Goal: Task Accomplishment & Management: Manage account settings

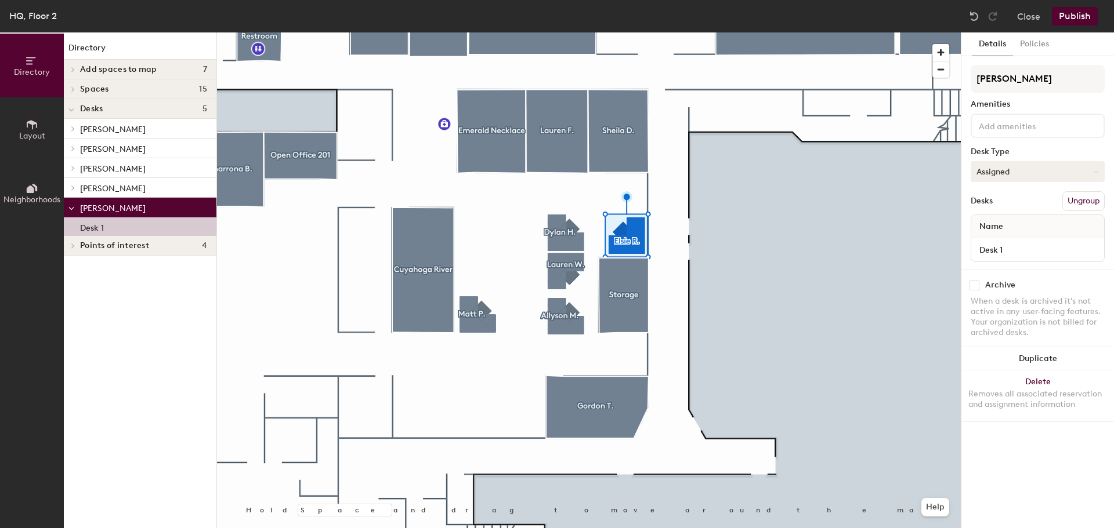
click at [1035, 164] on button "Assigned" at bounding box center [1037, 171] width 134 height 21
click at [1003, 205] on div "Assigned" at bounding box center [1029, 207] width 116 height 17
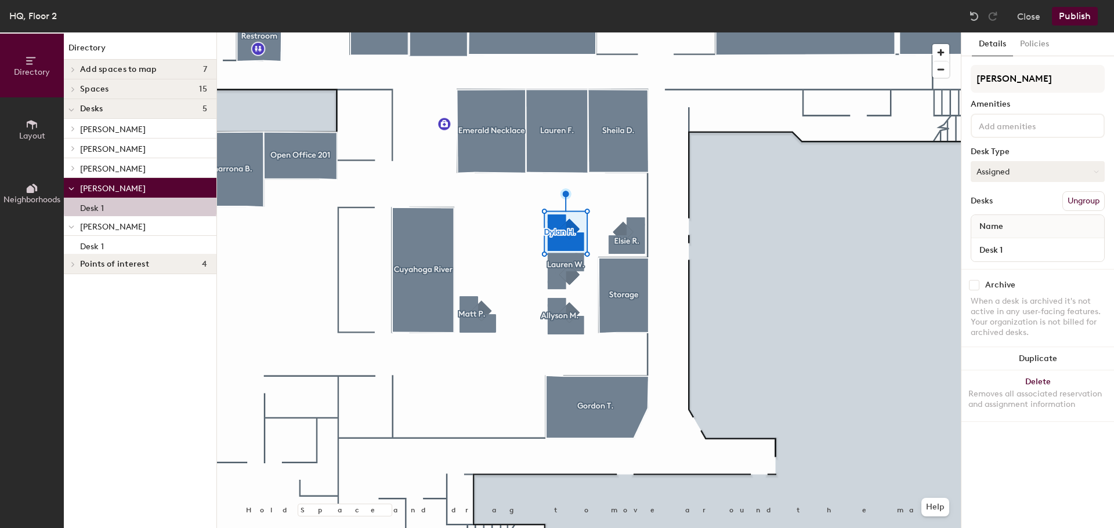
click at [992, 162] on button "Assigned" at bounding box center [1037, 171] width 134 height 21
click at [992, 165] on button "Assigned" at bounding box center [1037, 171] width 134 height 21
click at [1003, 169] on button "Assigned" at bounding box center [1037, 171] width 134 height 21
click at [1019, 180] on button "Assigned" at bounding box center [1037, 171] width 134 height 21
click at [1044, 50] on button "Policies" at bounding box center [1034, 44] width 43 height 24
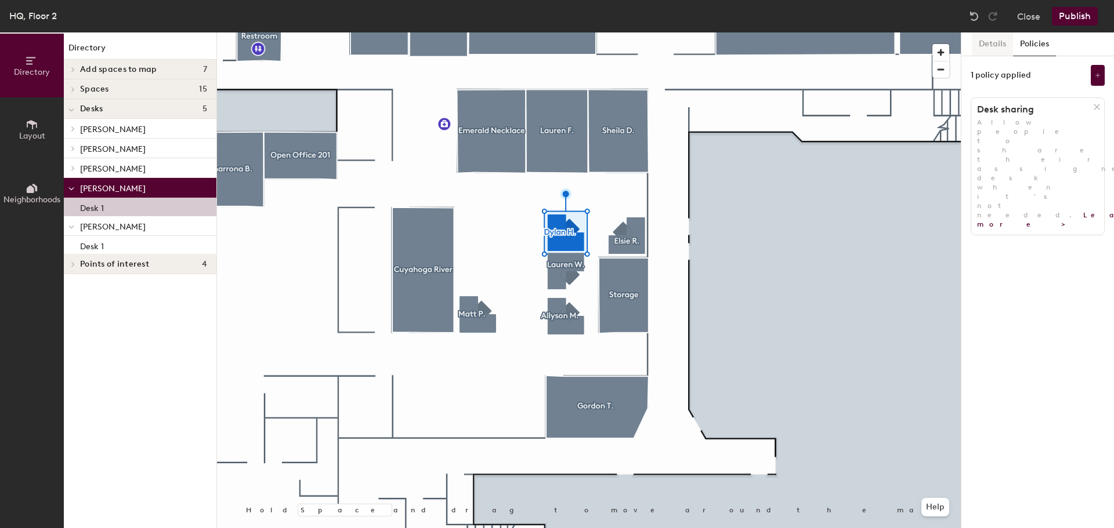
click at [987, 39] on button "Details" at bounding box center [992, 44] width 41 height 24
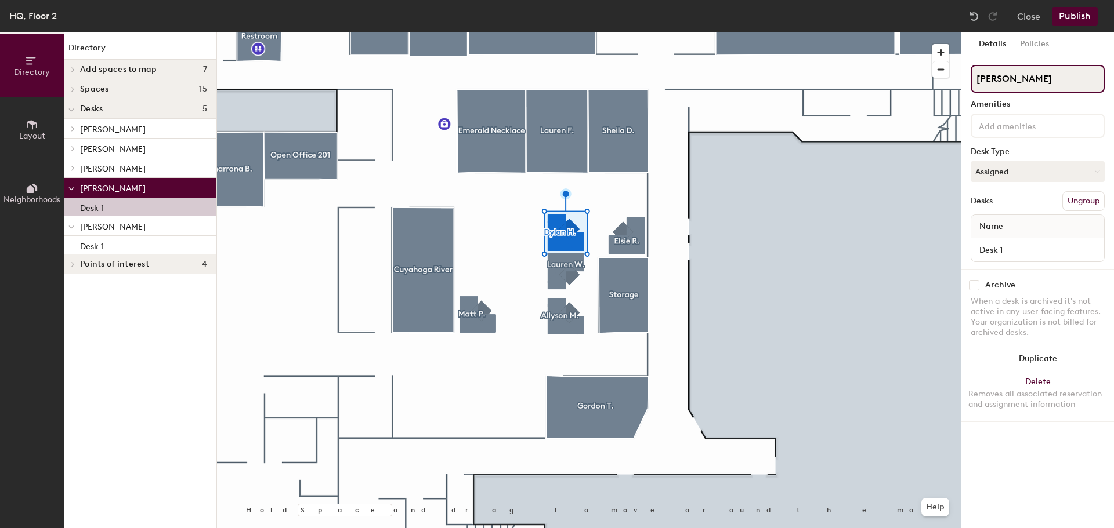
click at [1025, 78] on input "Dylan H." at bounding box center [1037, 79] width 134 height 28
click at [1066, 15] on button "Publish" at bounding box center [1075, 16] width 46 height 19
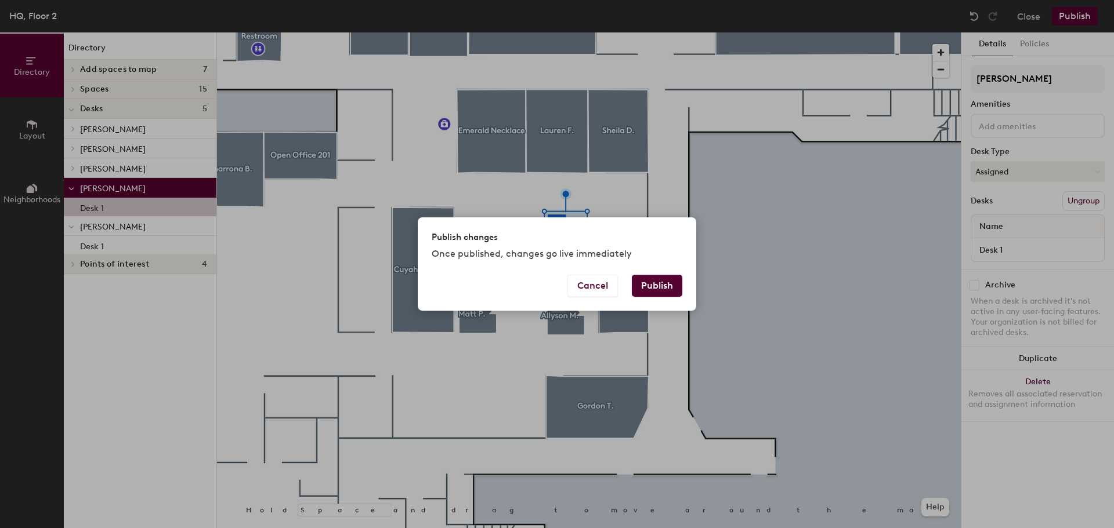
click at [675, 289] on button "Publish" at bounding box center [657, 286] width 50 height 22
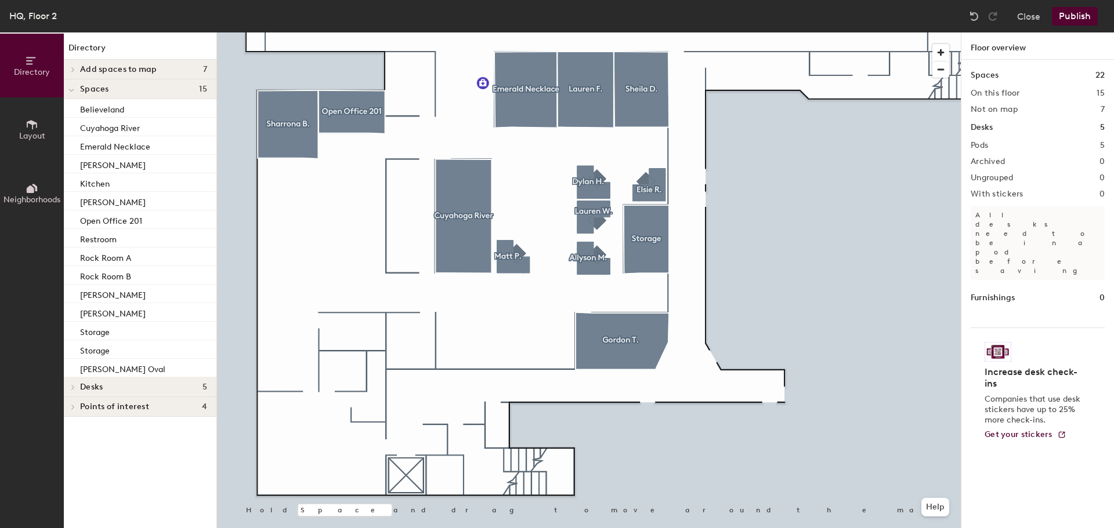
click at [30, 124] on icon at bounding box center [32, 124] width 13 height 13
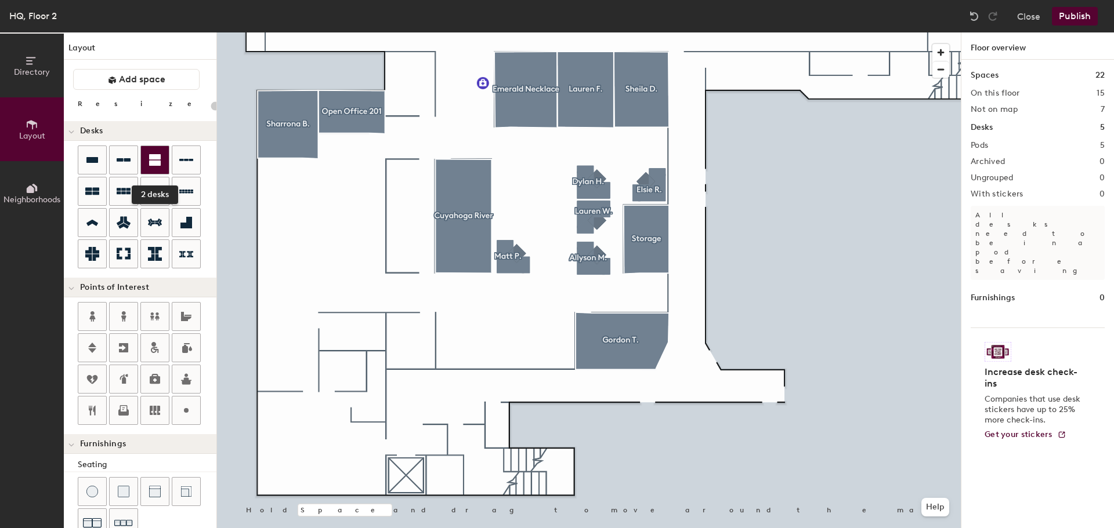
click at [145, 162] on div at bounding box center [155, 160] width 28 height 28
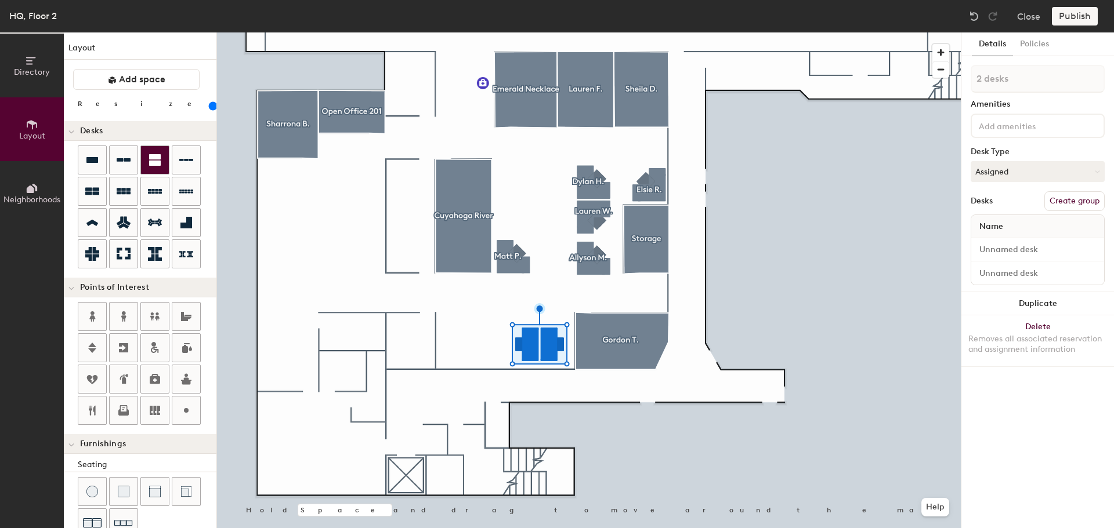
click at [165, 163] on div at bounding box center [155, 160] width 28 height 28
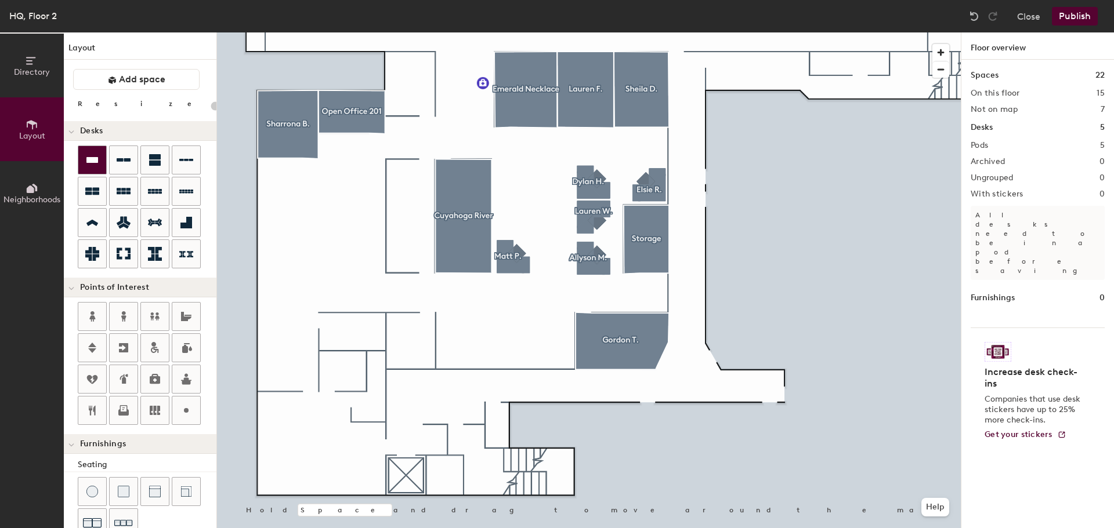
click at [103, 158] on div at bounding box center [92, 160] width 28 height 28
click at [92, 162] on icon at bounding box center [92, 160] width 12 height 6
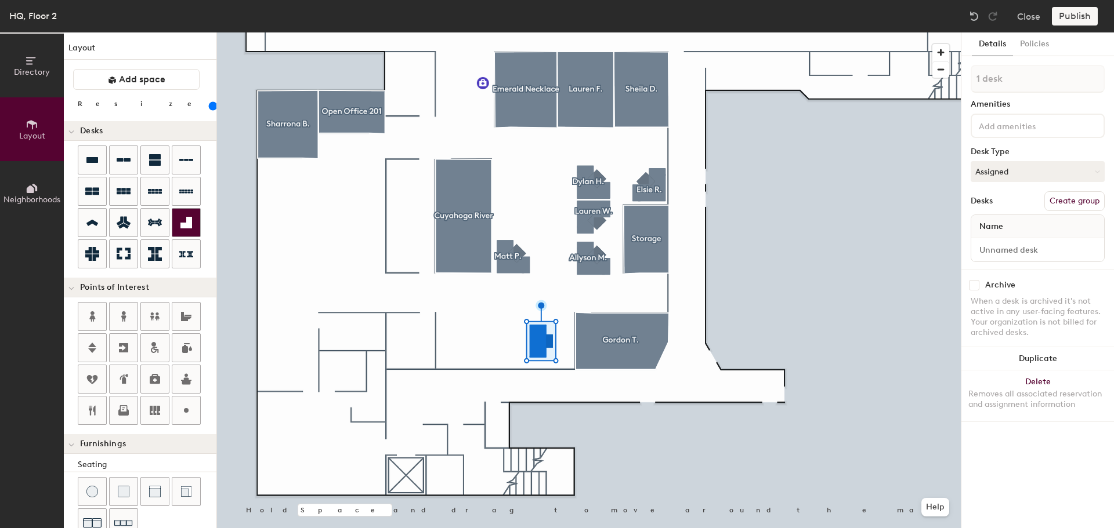
click at [499, 32] on div at bounding box center [589, 32] width 744 height 0
click at [454, 32] on div at bounding box center [589, 32] width 744 height 0
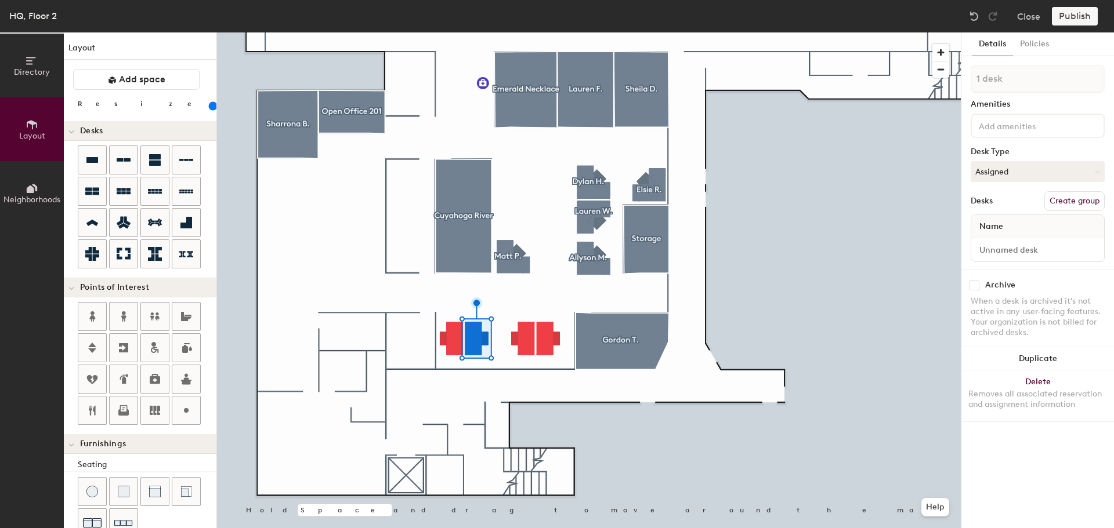
click at [529, 32] on div at bounding box center [589, 32] width 744 height 0
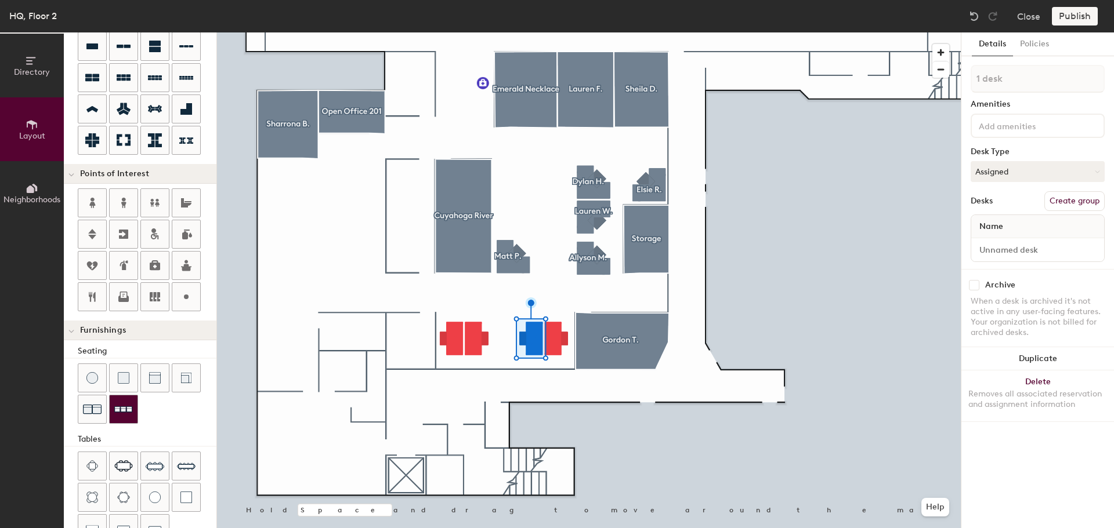
scroll to position [204, 0]
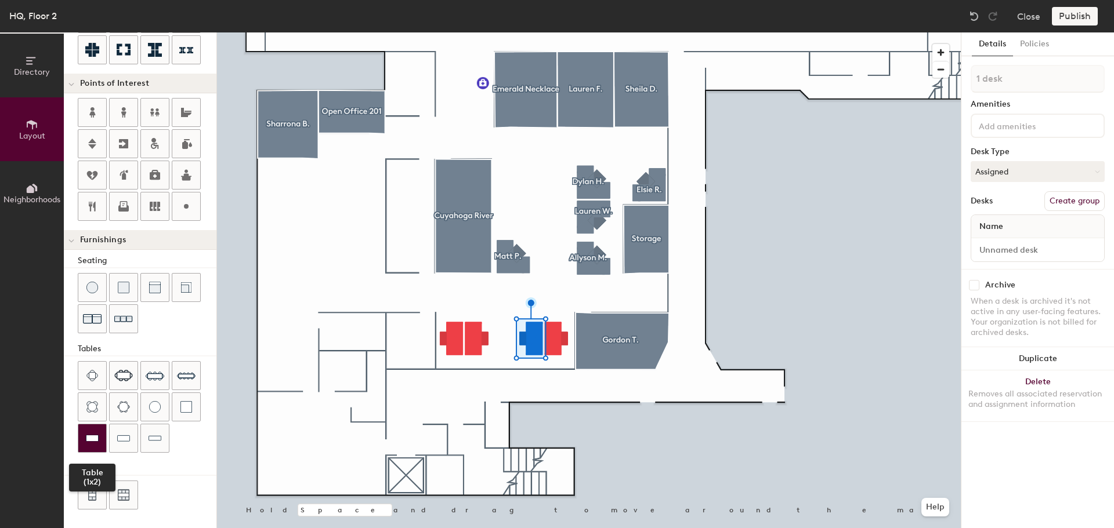
click at [103, 451] on div at bounding box center [92, 439] width 28 height 28
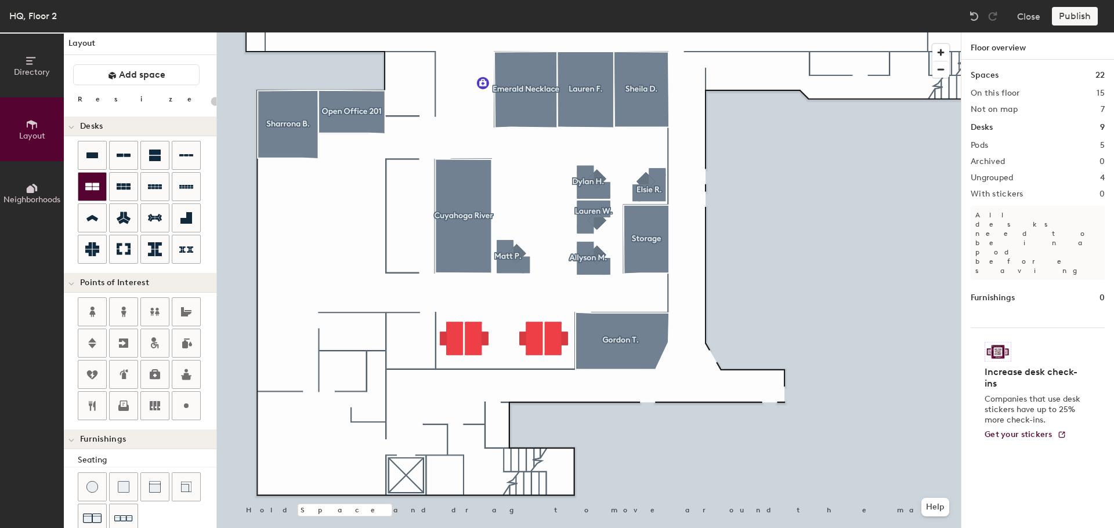
scroll to position [0, 0]
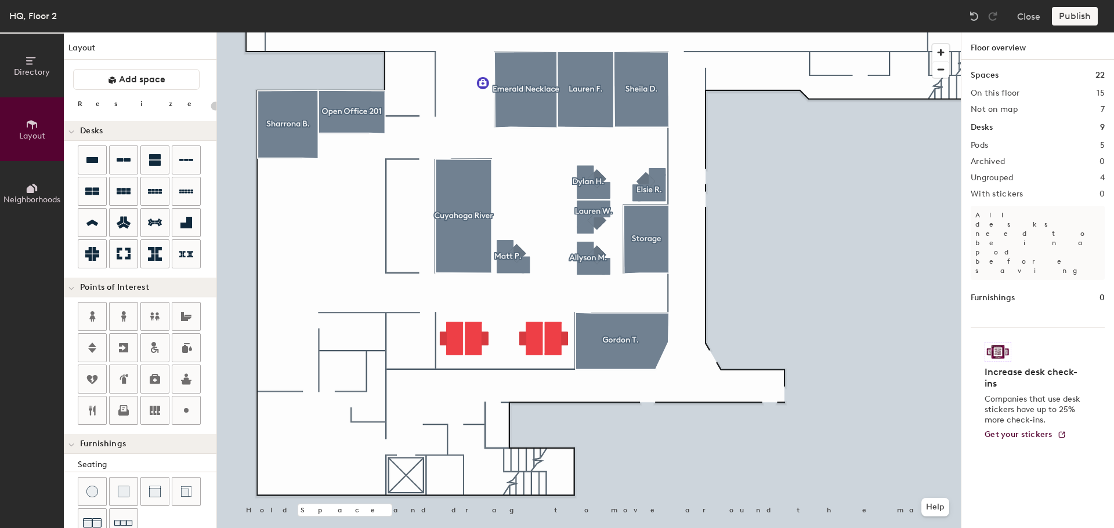
click at [480, 32] on div at bounding box center [589, 32] width 744 height 0
type input "180"
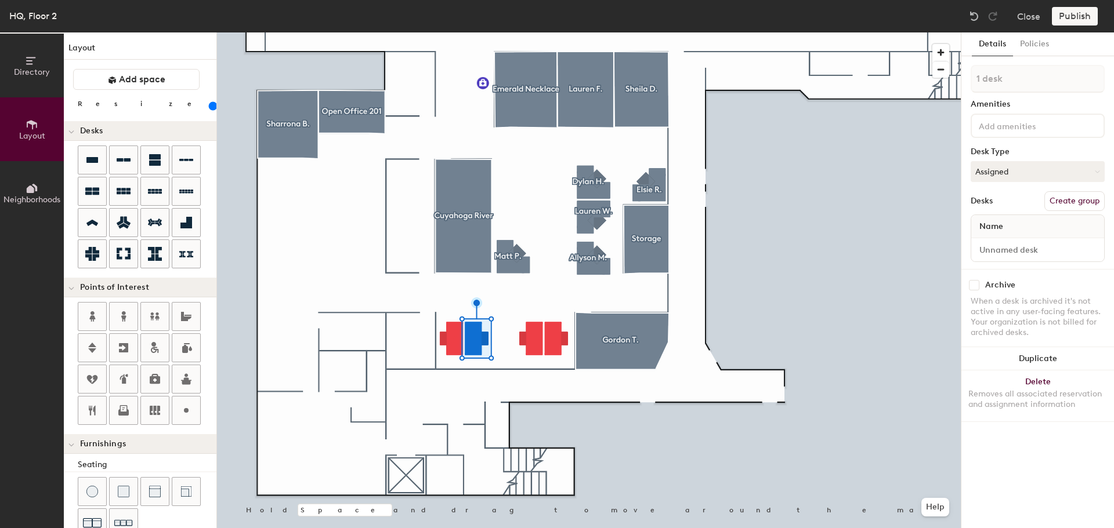
click at [1078, 202] on button "Create group" at bounding box center [1074, 201] width 60 height 20
type input "P"
type input "Emily B."
click at [1054, 194] on button "Create group" at bounding box center [1074, 201] width 60 height 20
type input "P"
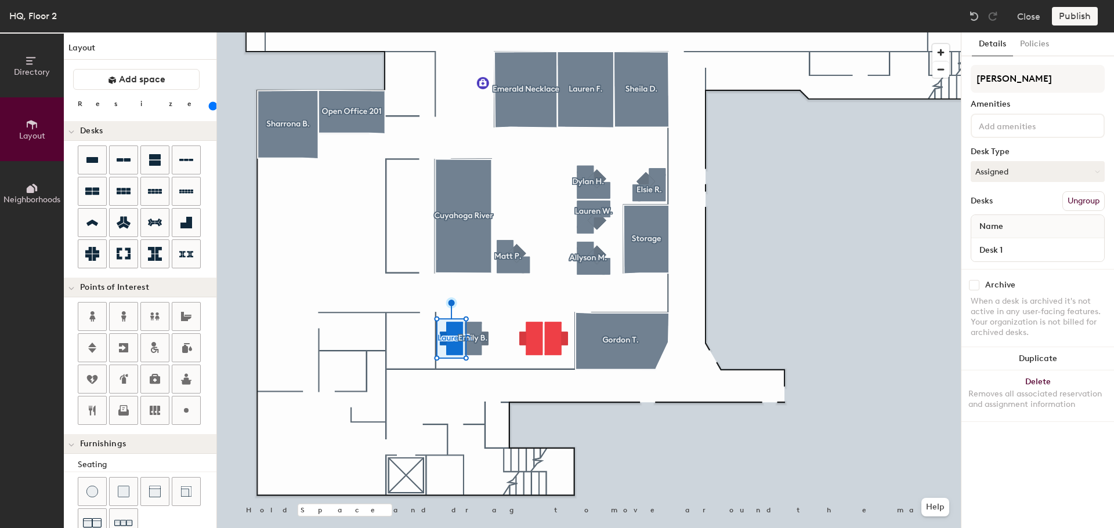
type input "Lauren D."
drag, startPoint x: 1070, startPoint y: 198, endPoint x: 1067, endPoint y: 171, distance: 28.1
click at [1071, 198] on button "Create group" at bounding box center [1074, 201] width 60 height 20
type input "P"
type input "Viveca K."
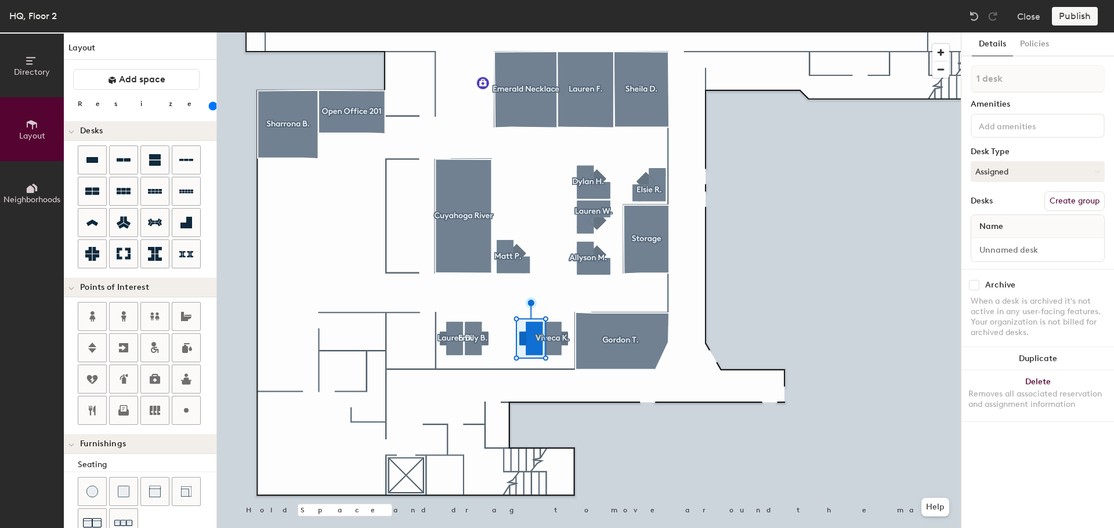
click at [1060, 201] on button "Create group" at bounding box center [1074, 201] width 60 height 20
type input "P"
type input "Missy P."
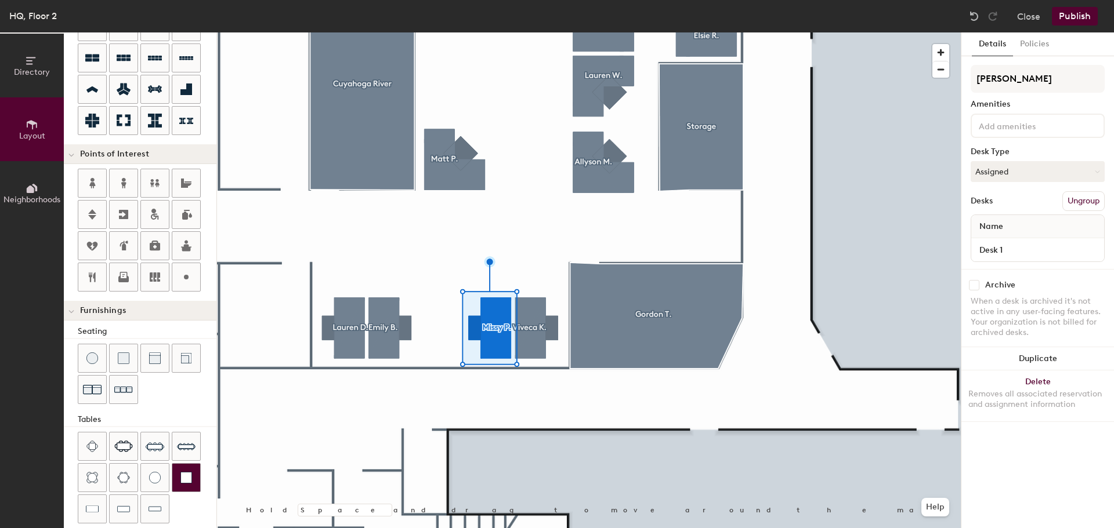
scroll to position [204, 0]
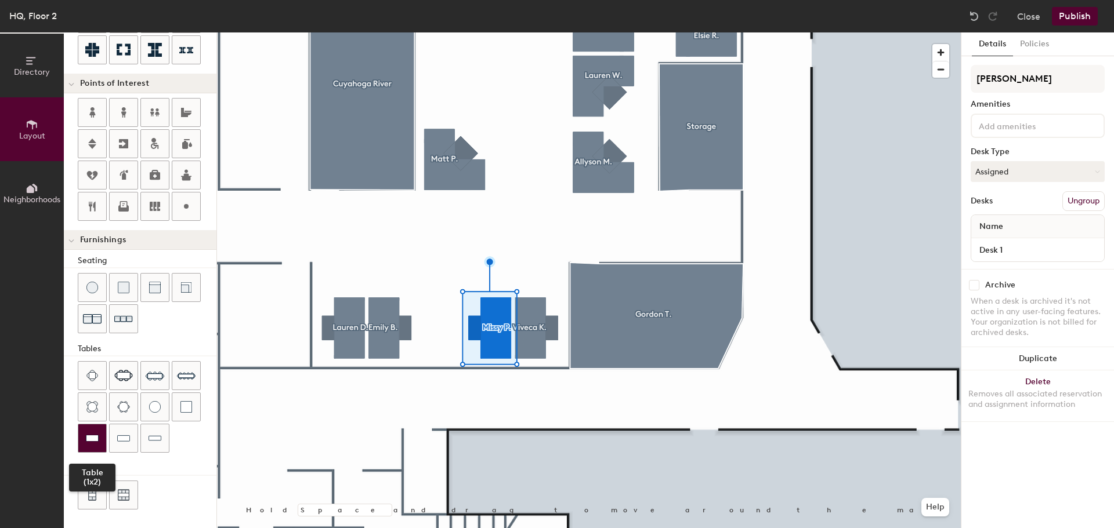
click at [101, 437] on div at bounding box center [92, 439] width 28 height 28
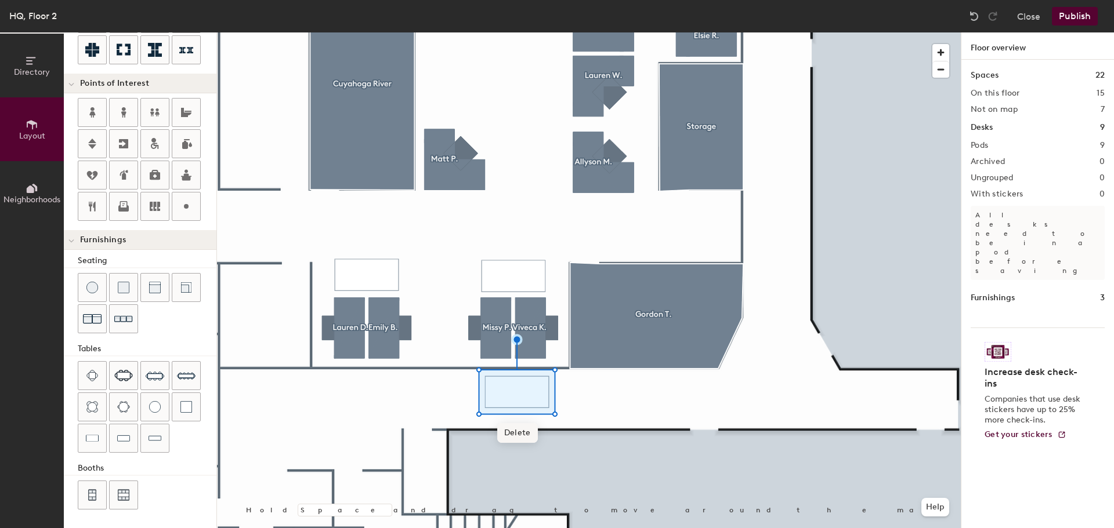
click at [519, 433] on span "Delete" at bounding box center [517, 433] width 41 height 20
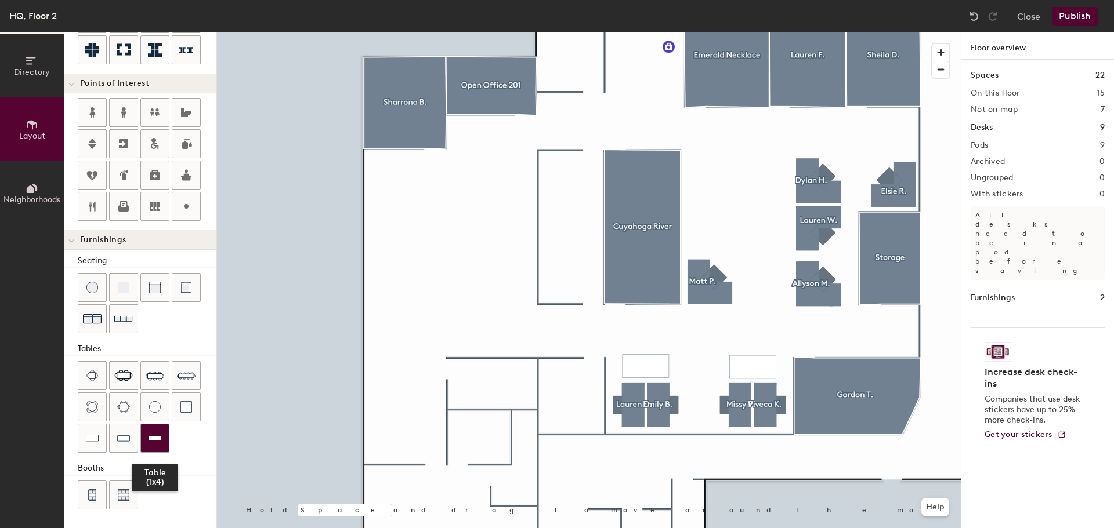
click at [147, 443] on div at bounding box center [155, 439] width 28 height 28
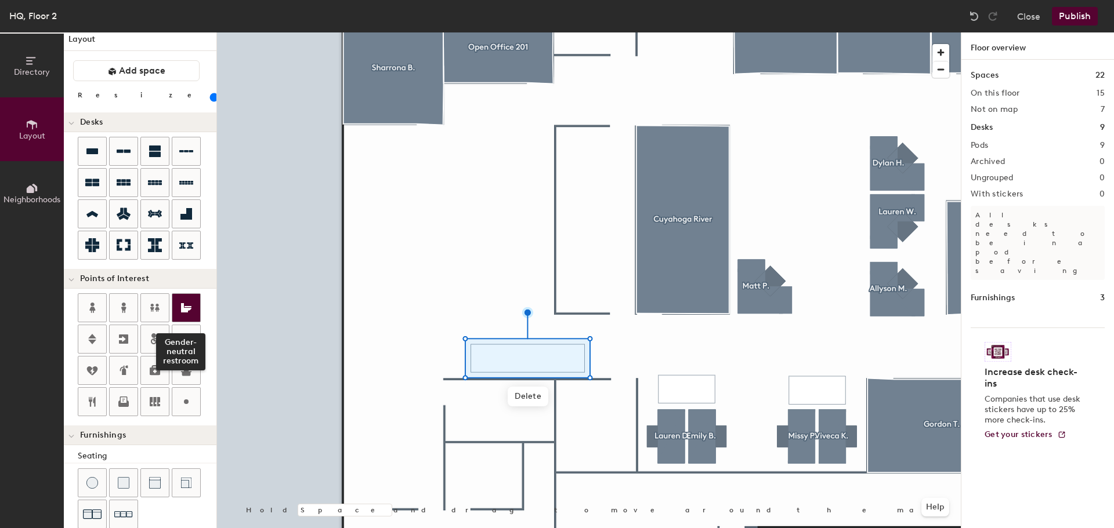
scroll to position [0, 0]
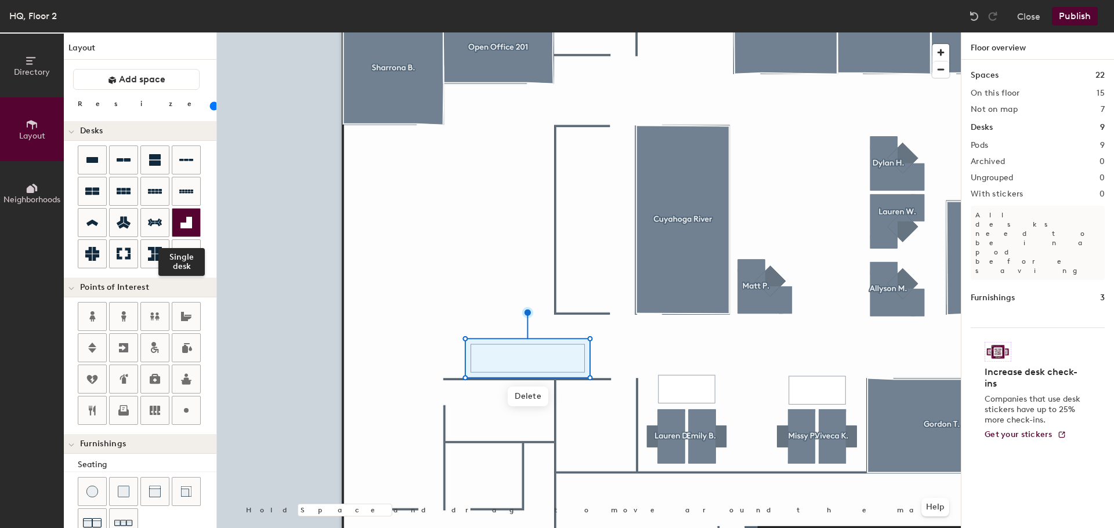
click at [190, 220] on icon at bounding box center [186, 223] width 12 height 12
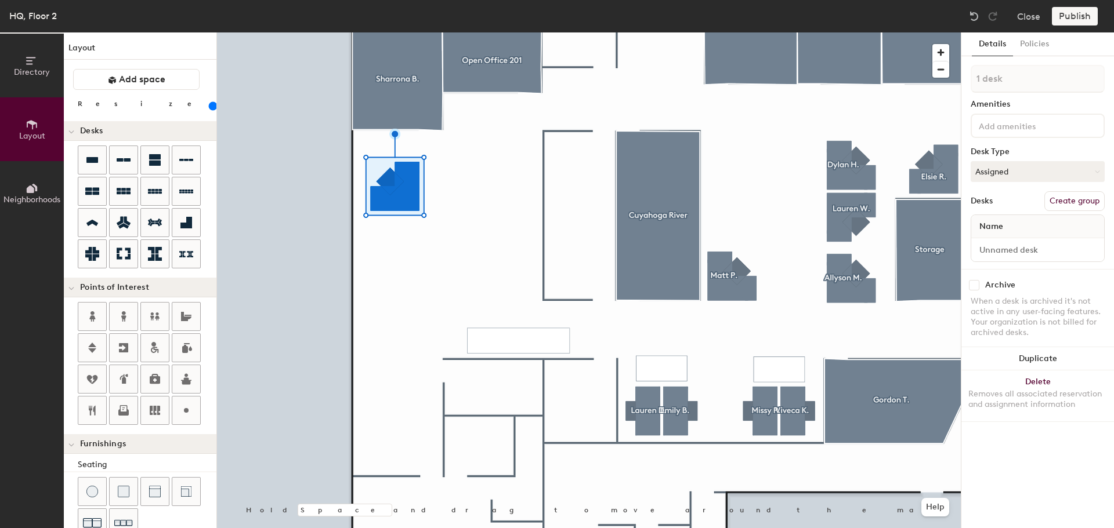
type input "140"
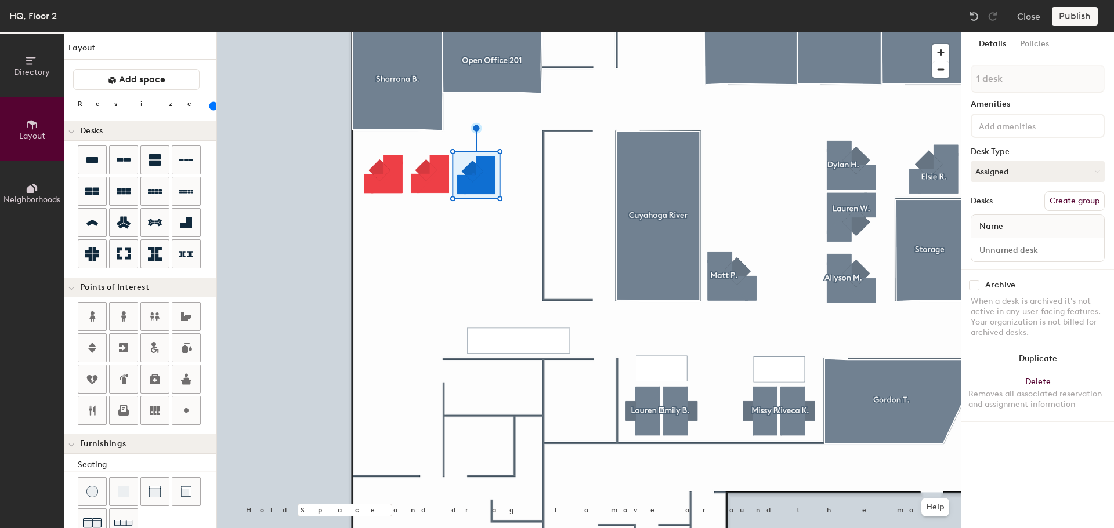
click at [473, 32] on div at bounding box center [589, 32] width 744 height 0
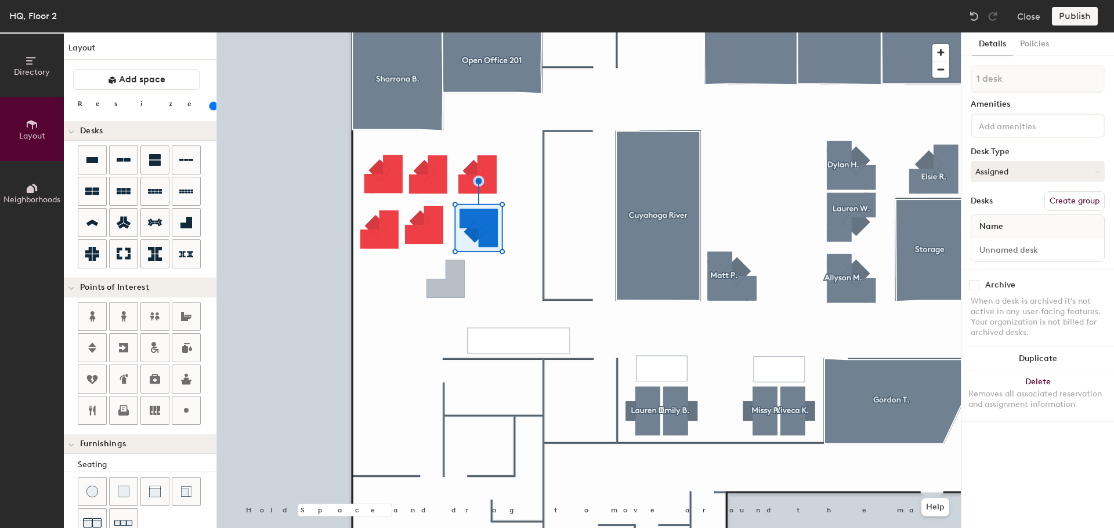
click at [405, 32] on div at bounding box center [589, 32] width 744 height 0
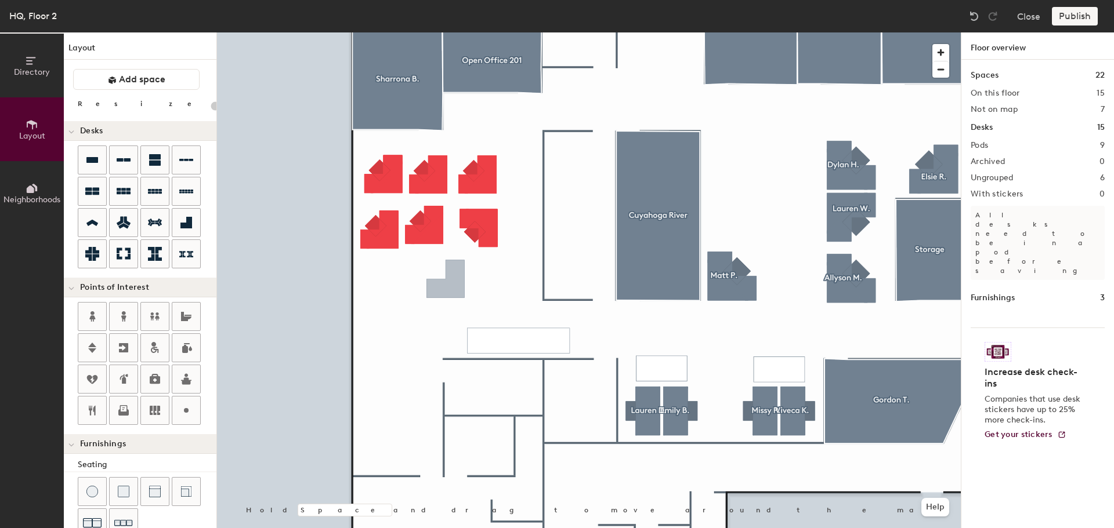
type input "140"
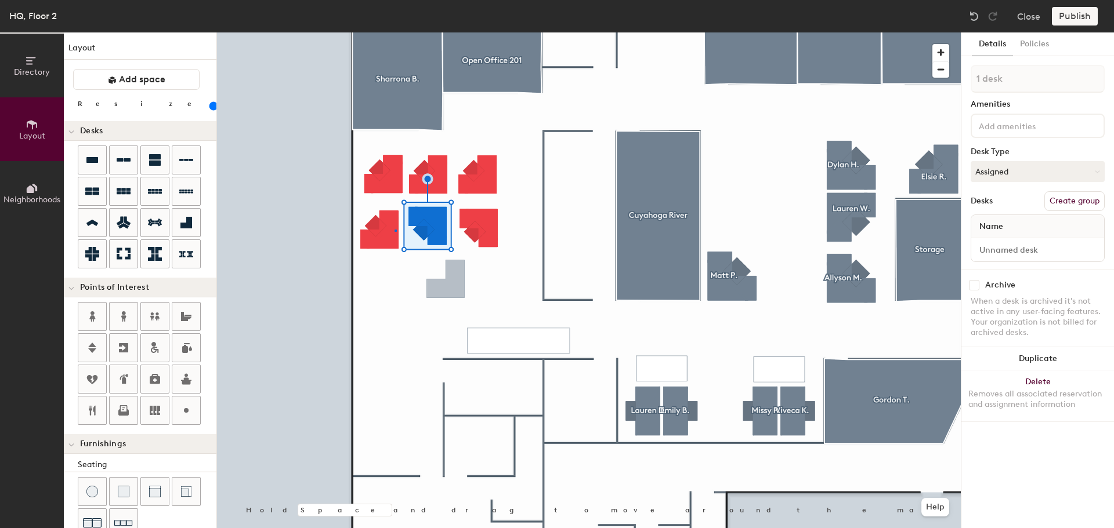
click at [394, 32] on div at bounding box center [589, 32] width 744 height 0
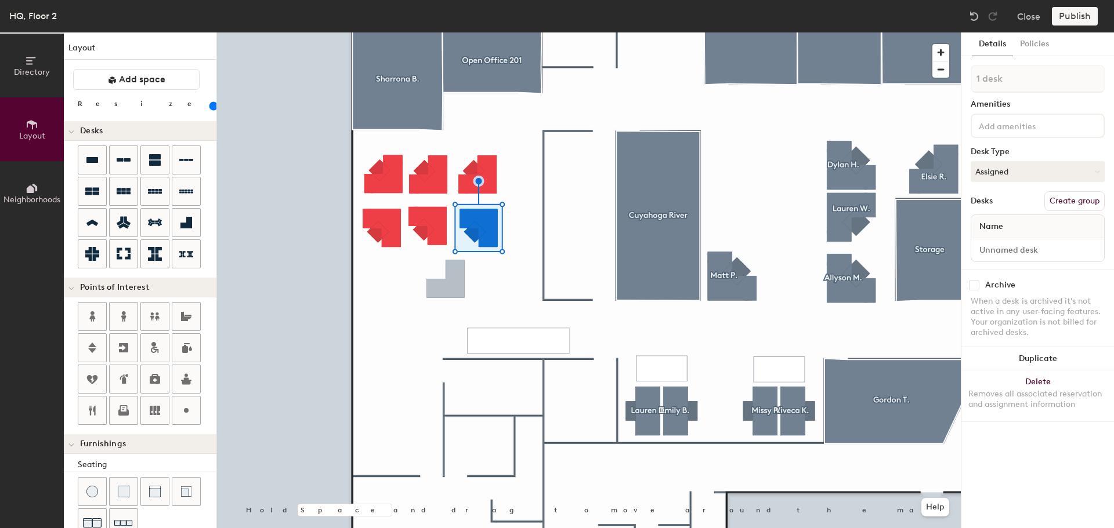
click at [1088, 196] on button "Create group" at bounding box center [1074, 201] width 60 height 20
type input "P"
type input "[PERSON_NAME]"
click at [1097, 205] on button "Create group" at bounding box center [1074, 201] width 60 height 20
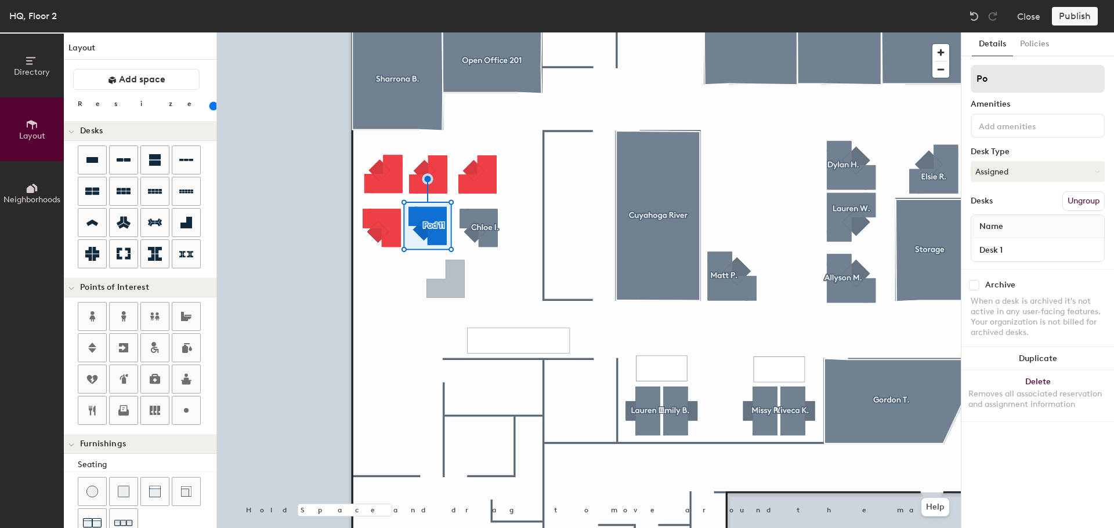
type input "P"
type input "[PERSON_NAME]"
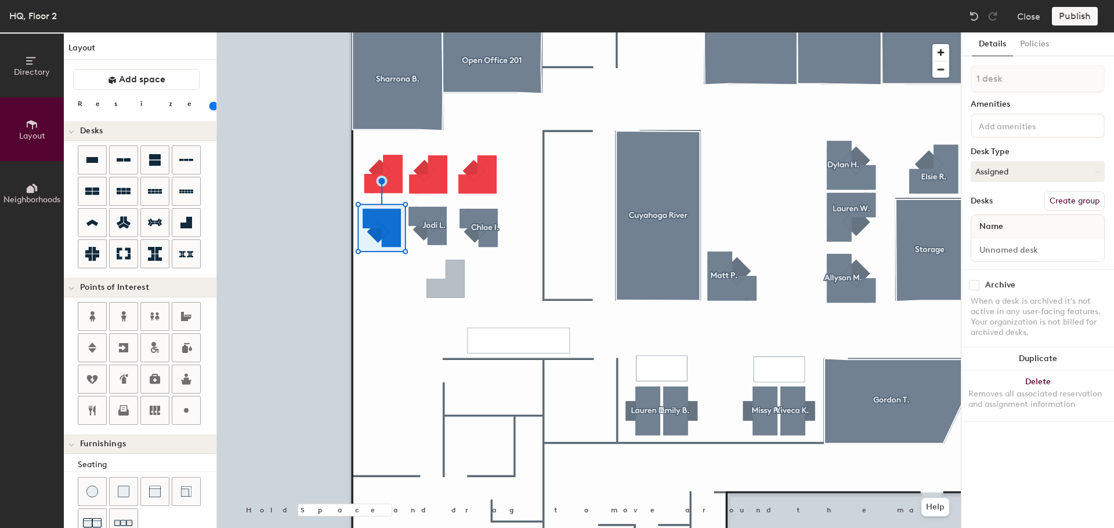
click at [1074, 206] on button "Create group" at bounding box center [1074, 201] width 60 height 20
type input "P"
type input "[PERSON_NAME]"
click at [90, 161] on icon at bounding box center [92, 160] width 12 height 6
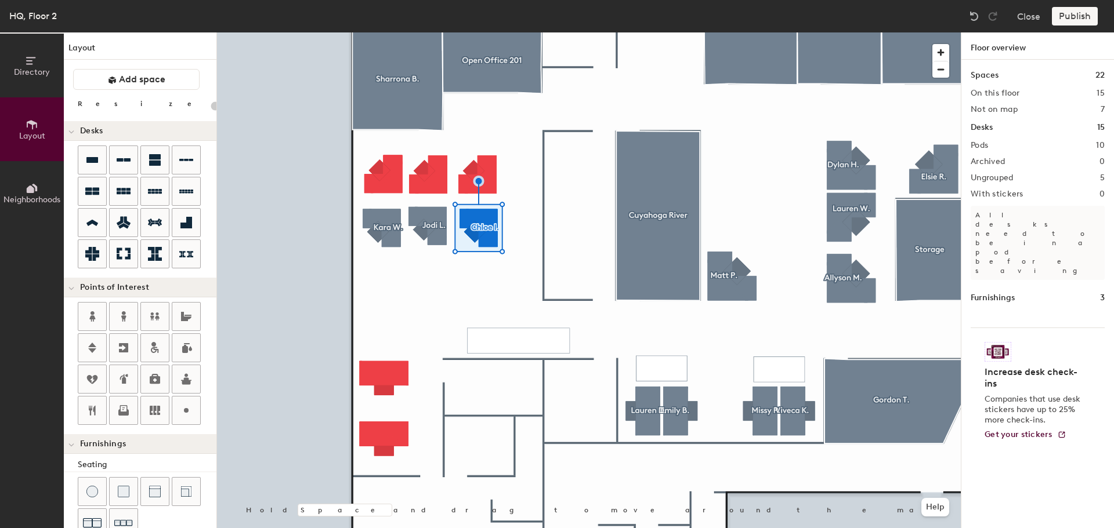
click at [372, 32] on div at bounding box center [589, 32] width 744 height 0
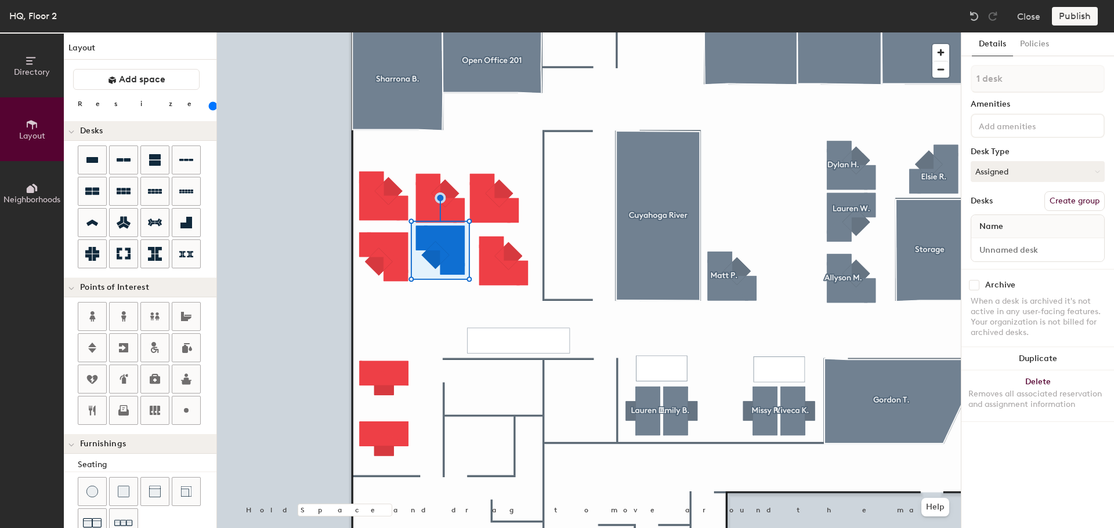
click at [491, 32] on div at bounding box center [589, 32] width 744 height 0
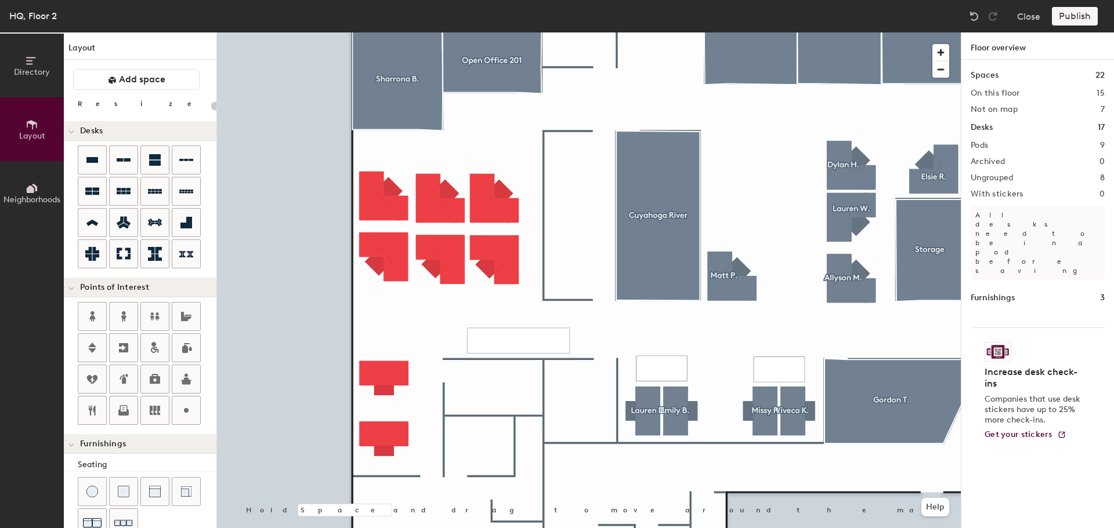
type input "180"
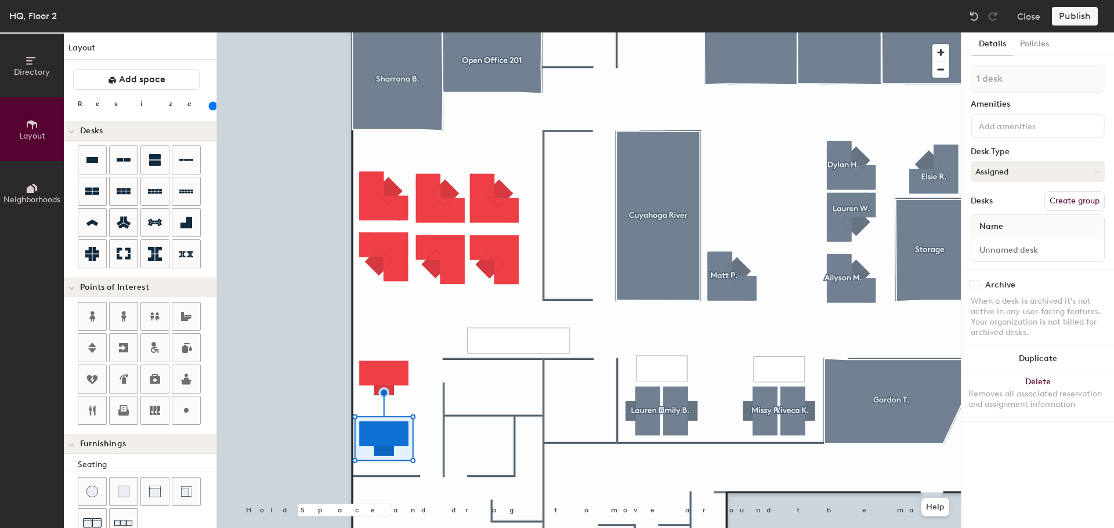
click at [1045, 223] on div "Name" at bounding box center [1037, 226] width 133 height 23
click at [1017, 227] on div "Name" at bounding box center [1037, 226] width 133 height 23
click at [1075, 201] on button "Create group" at bounding box center [1074, 201] width 60 height 20
type input "P"
type input "[PERSON_NAME]"
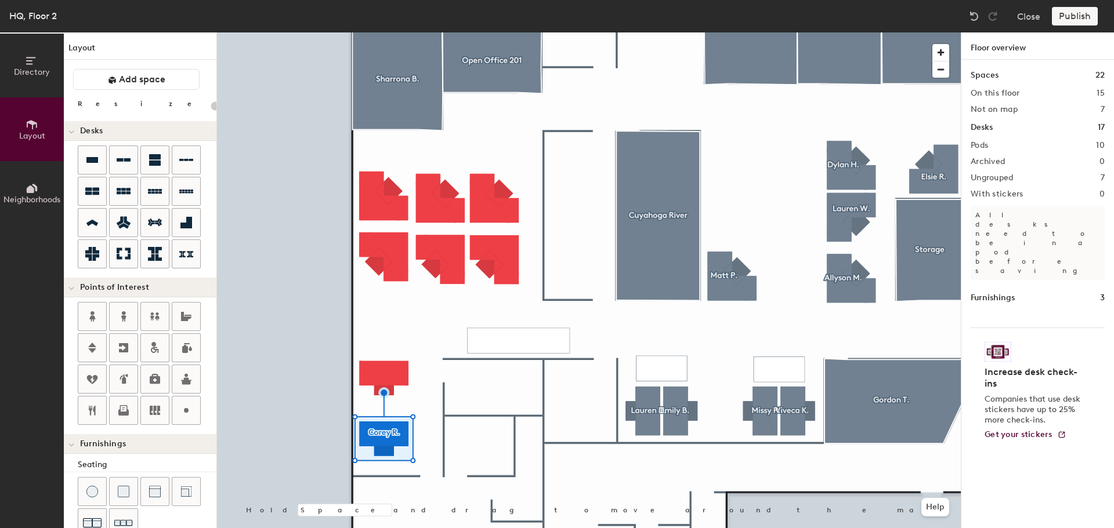
type input "180"
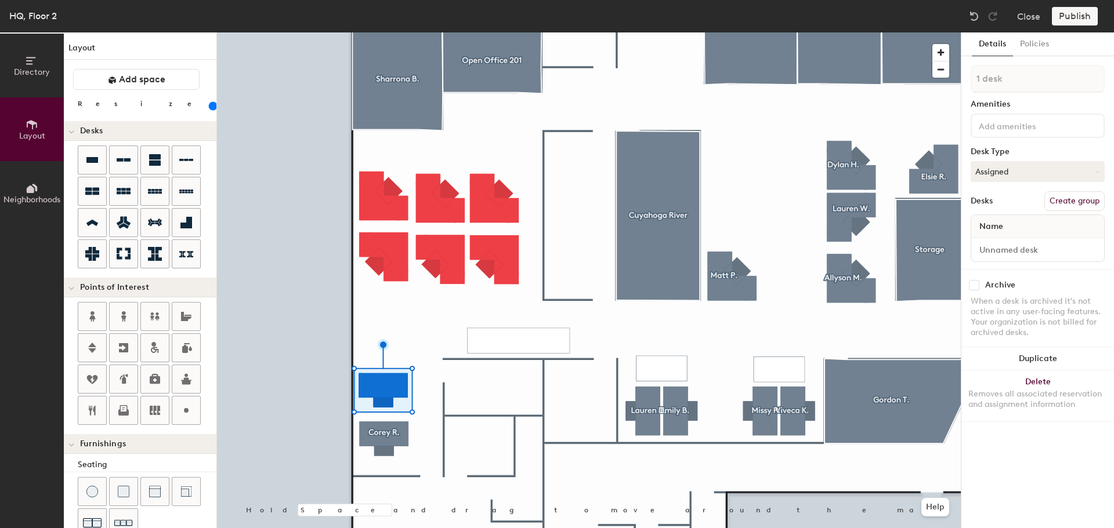
click at [1068, 197] on button "Create group" at bounding box center [1074, 201] width 60 height 20
click at [1035, 70] on input "Pod 11" at bounding box center [1037, 79] width 134 height 28
type input "P"
type input "[PERSON_NAME]"
click at [397, 32] on div at bounding box center [589, 32] width 744 height 0
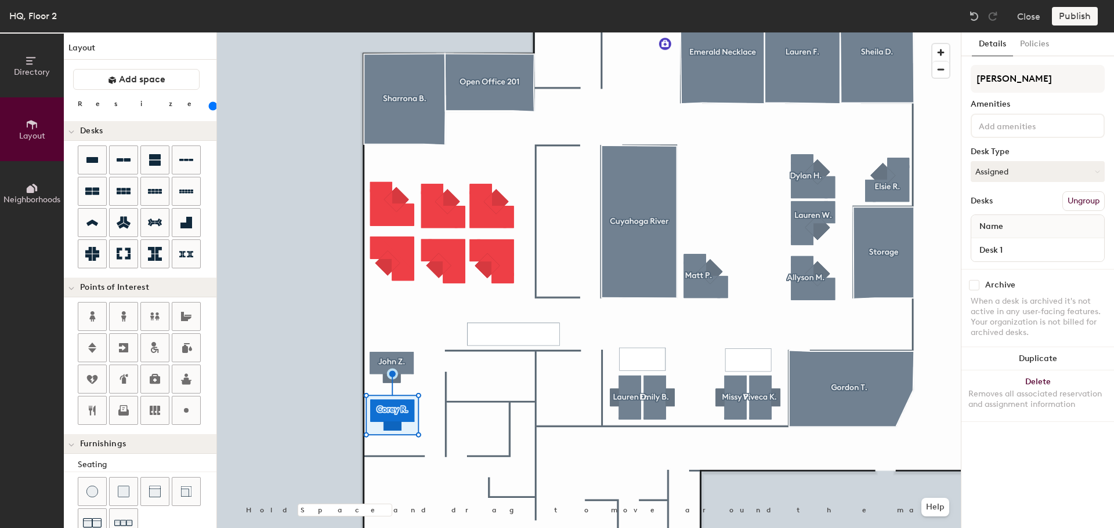
click at [394, 32] on div at bounding box center [589, 32] width 744 height 0
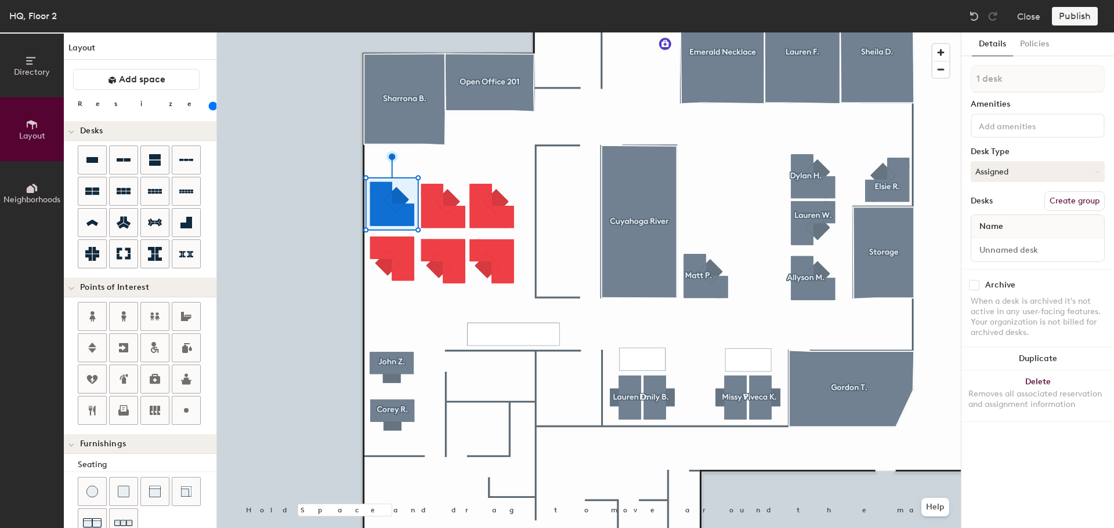
click at [1077, 198] on button "Create group" at bounding box center [1074, 201] width 60 height 20
type input "P"
type input "[PERSON_NAME]"
click at [1071, 200] on button "Create group" at bounding box center [1074, 201] width 60 height 20
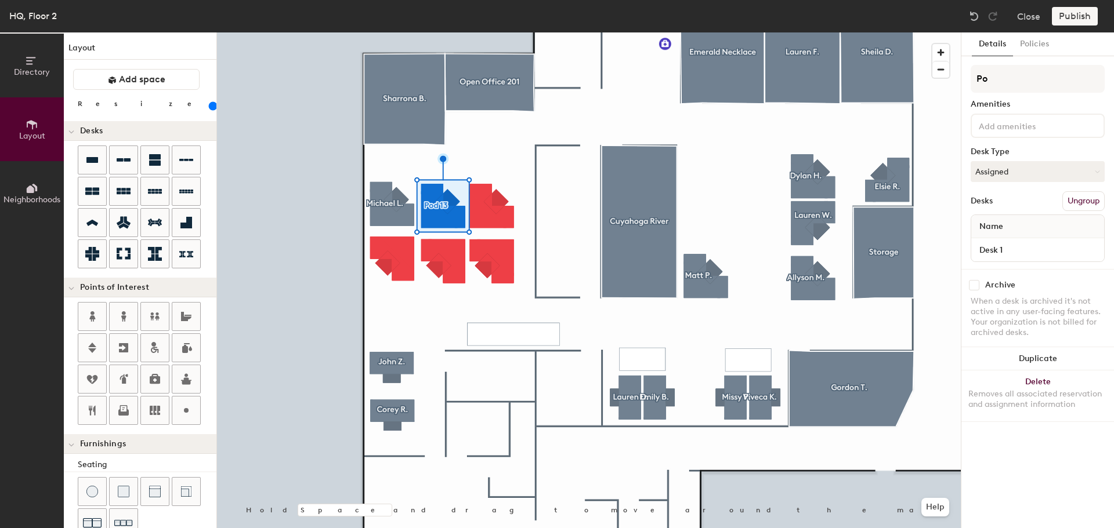
type input "P"
type input "Vacant"
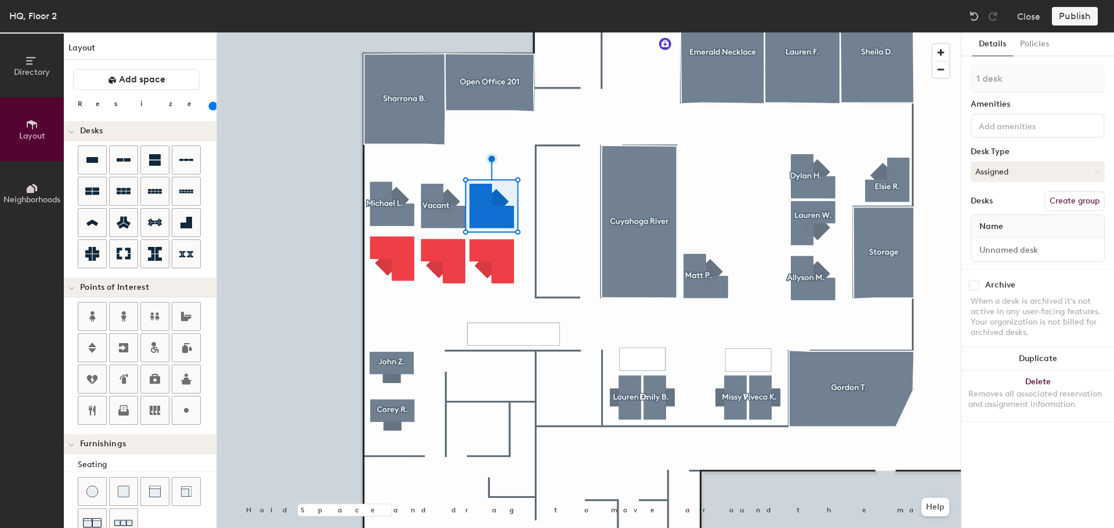
click at [1057, 191] on button "Create group" at bounding box center [1074, 201] width 60 height 20
type input "P"
type input "Katie C."
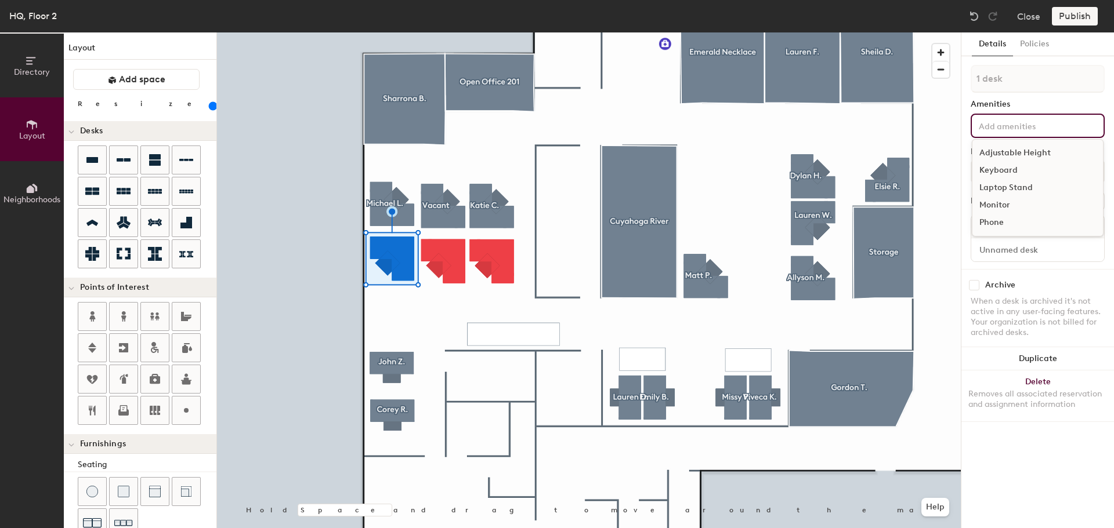
click at [1045, 124] on input at bounding box center [1028, 125] width 104 height 14
drag, startPoint x: 968, startPoint y: 178, endPoint x: 970, endPoint y: 183, distance: 6.0
click at [969, 181] on div "Details Policies 1 desk Amenities Adjustable Height Keyboard Laptop Stand Monit…" at bounding box center [1037, 280] width 153 height 496
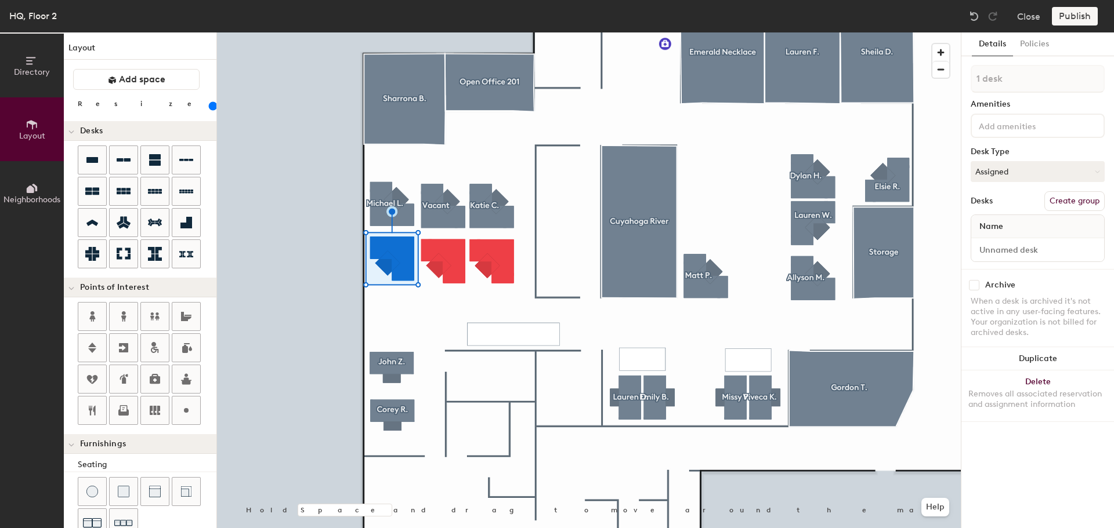
click at [1095, 196] on button "Create group" at bounding box center [1074, 201] width 60 height 20
click at [1033, 88] on input "Pod 15" at bounding box center [1037, 79] width 134 height 28
type input "P"
type input "[PERSON_NAME]"
click at [1082, 199] on button "Create group" at bounding box center [1074, 201] width 60 height 20
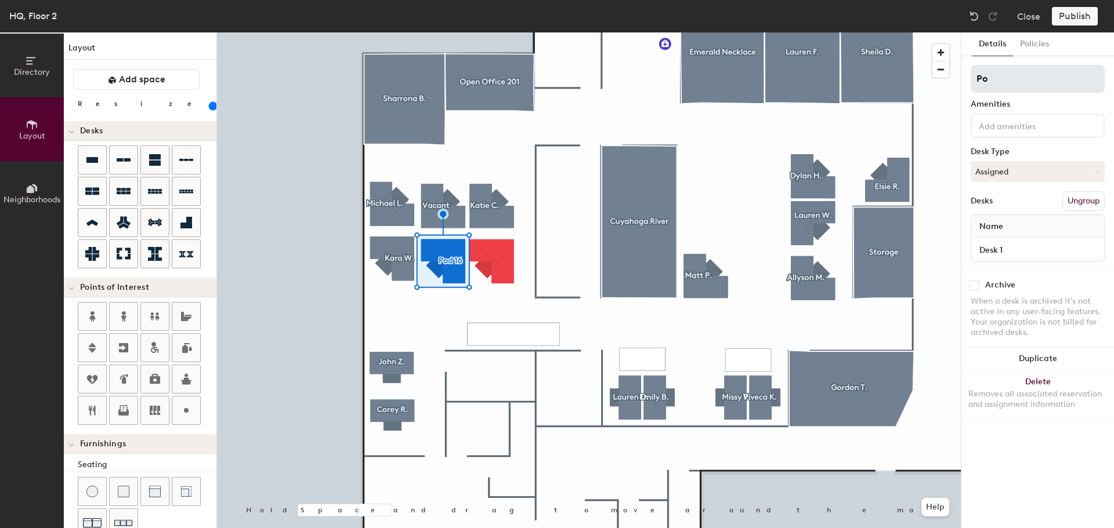
type input "P"
type input "[PERSON_NAME]"
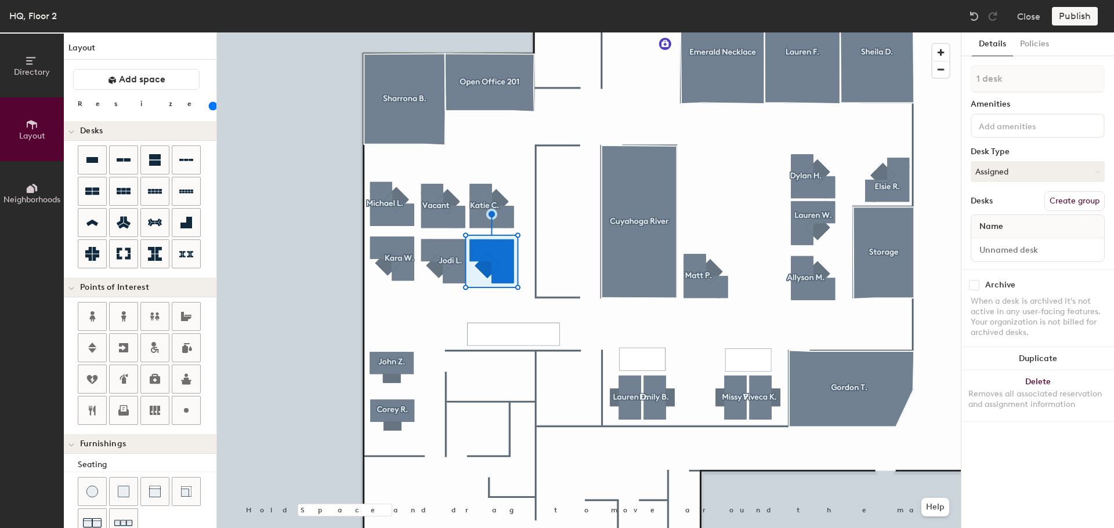
click at [1083, 201] on button "Create group" at bounding box center [1074, 201] width 60 height 20
type input "P"
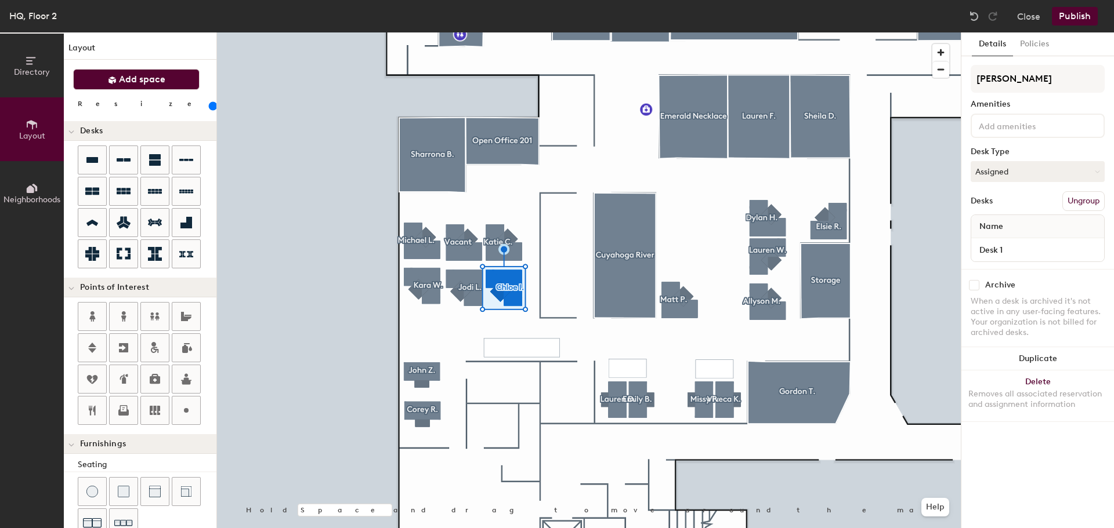
type input "[PERSON_NAME]"
click at [151, 78] on span "Add space" at bounding box center [142, 80] width 46 height 12
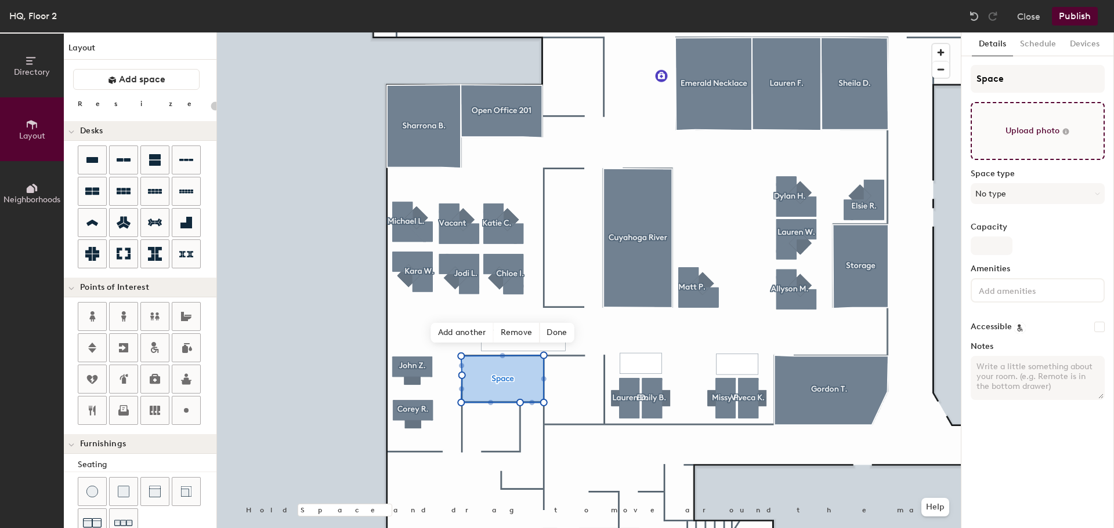
type input "20"
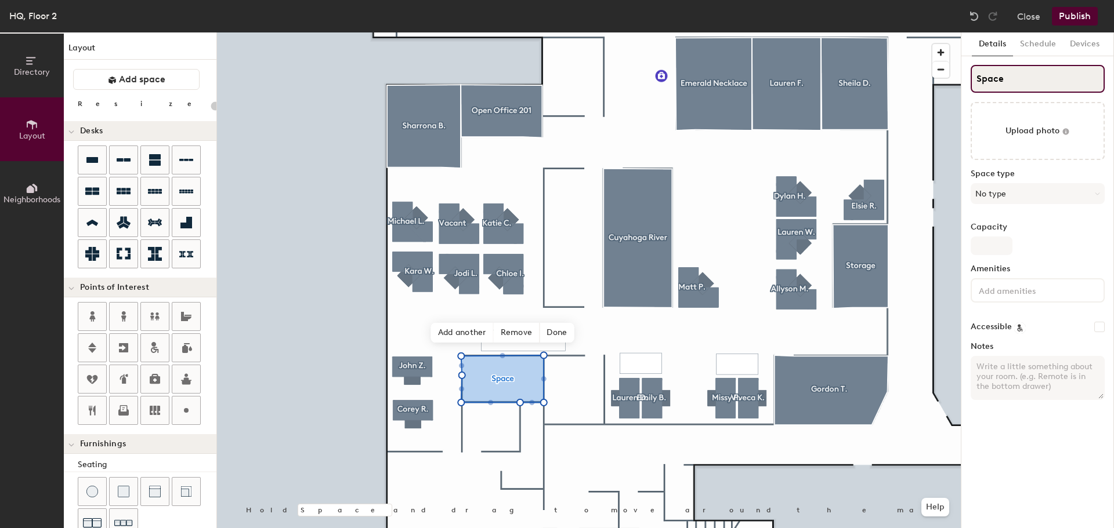
click at [1032, 77] on input "Space" at bounding box center [1037, 79] width 134 height 28
type input "Spac"
type input "20"
type input "Sp"
type input "20"
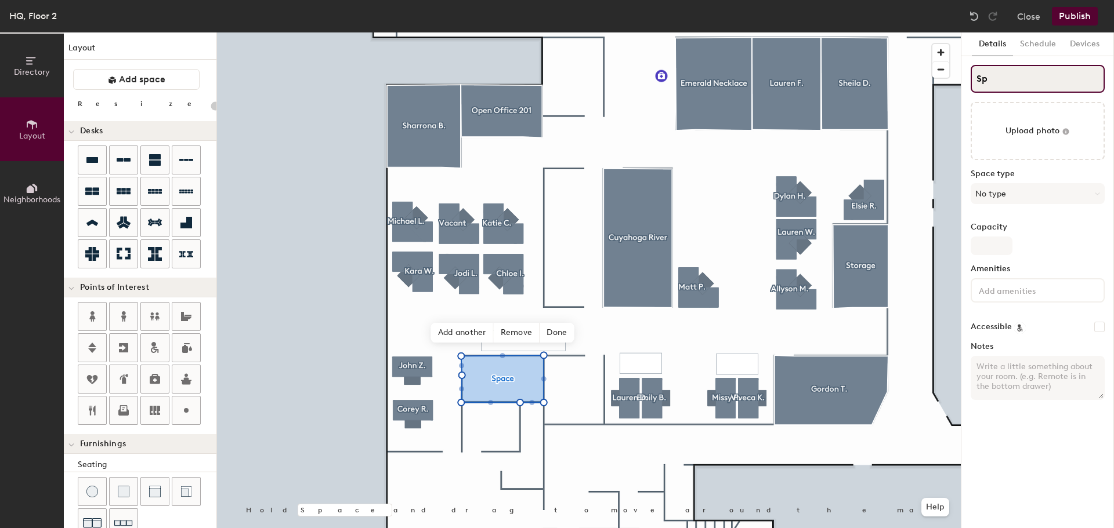
type input "S"
type input "20"
type input "S"
type input "20"
type input "S M"
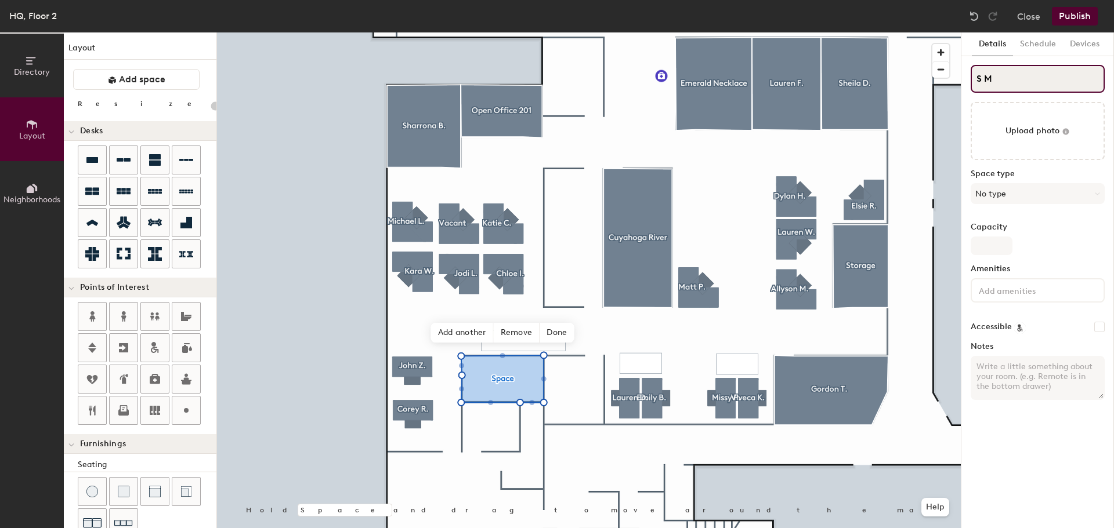
type input "20"
type input "S Mo"
type input "20"
type input "S Mother"
type input "20"
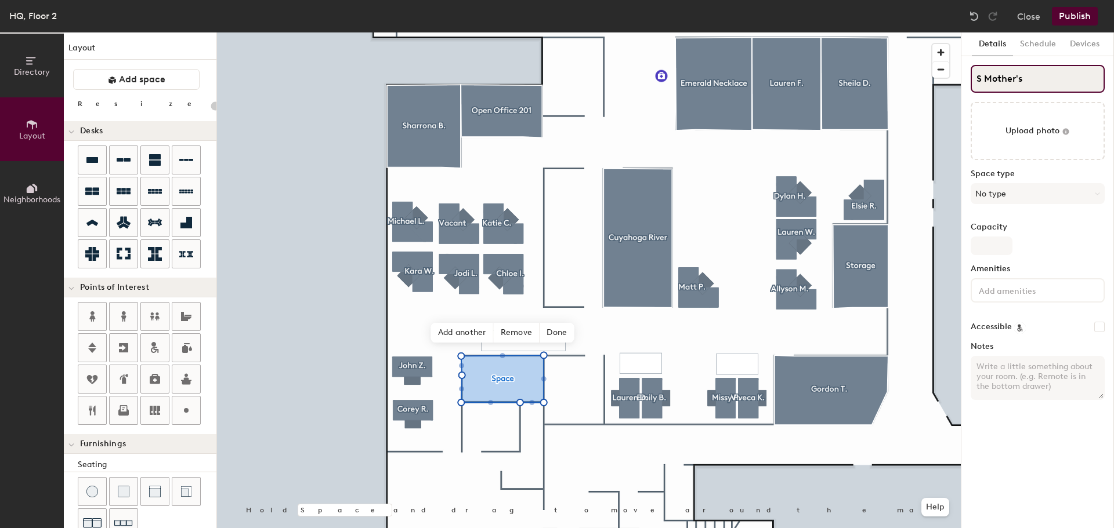
type input "S Mother's"
type input "20"
type input "S Mother's roo"
type input "20"
type input "S Mother's room"
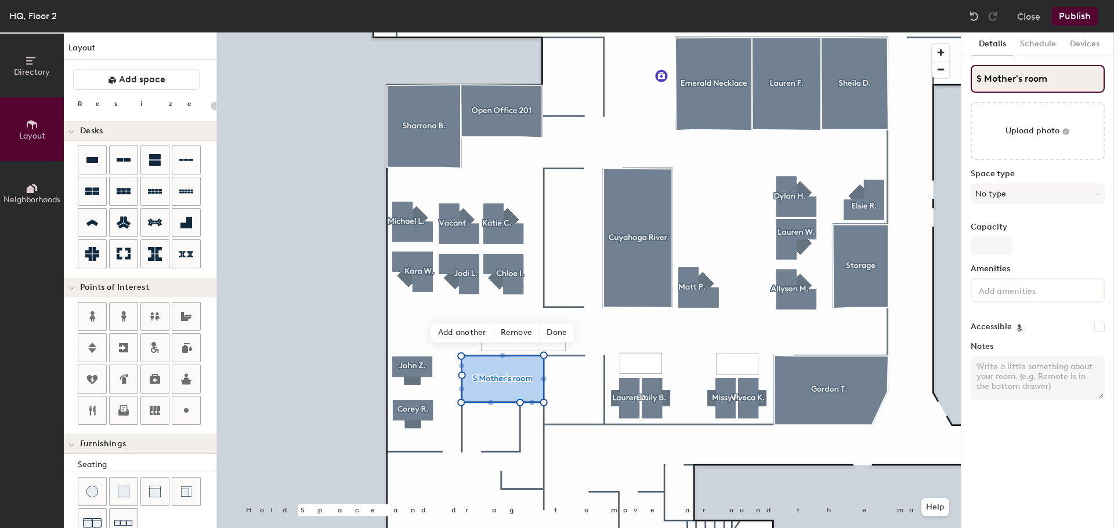
type input "20"
click at [986, 76] on input "S Mother's room" at bounding box center [1037, 79] width 134 height 28
type input "SMother's room"
type input "20"
type input "Mother's room"
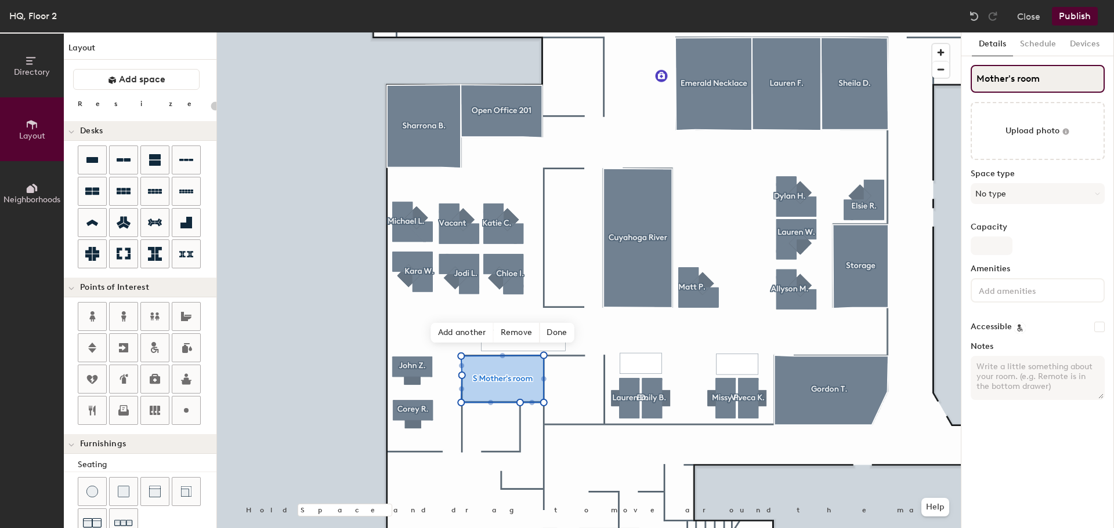
type input "20"
type input "Mother's room"
click at [1049, 187] on button "No type" at bounding box center [1037, 193] width 134 height 21
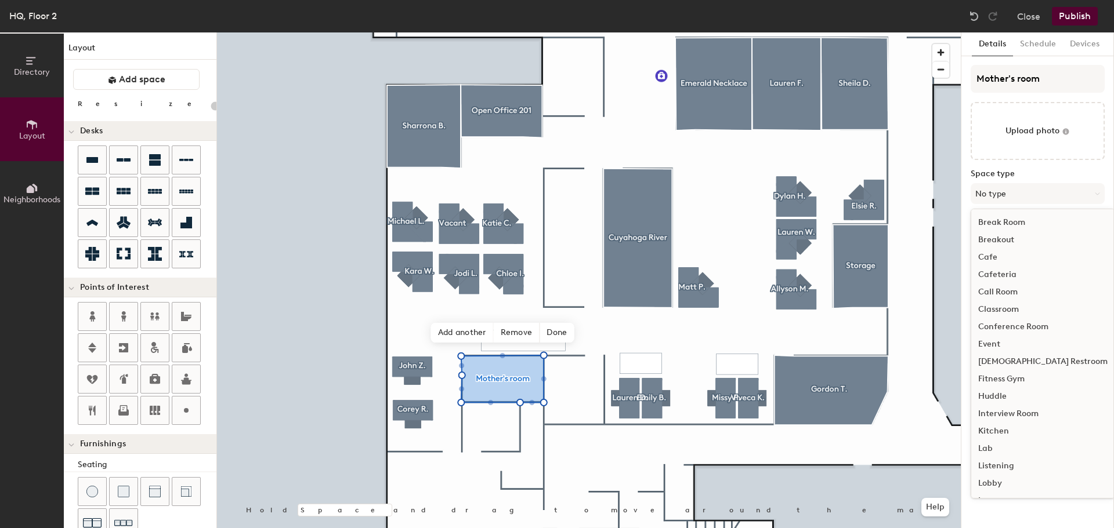
scroll to position [58, 0]
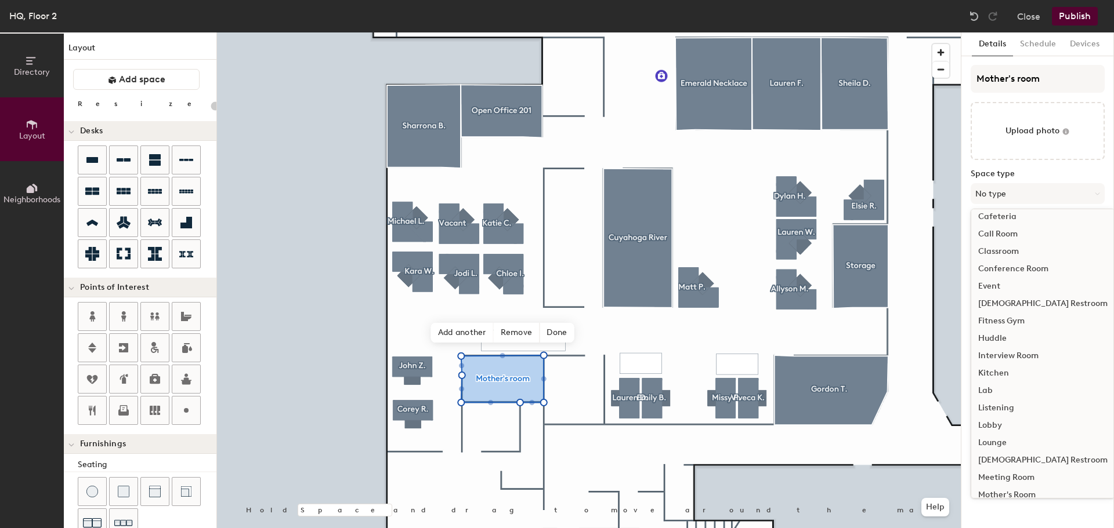
click at [1033, 491] on div "Mother's Room" at bounding box center [1042, 495] width 143 height 17
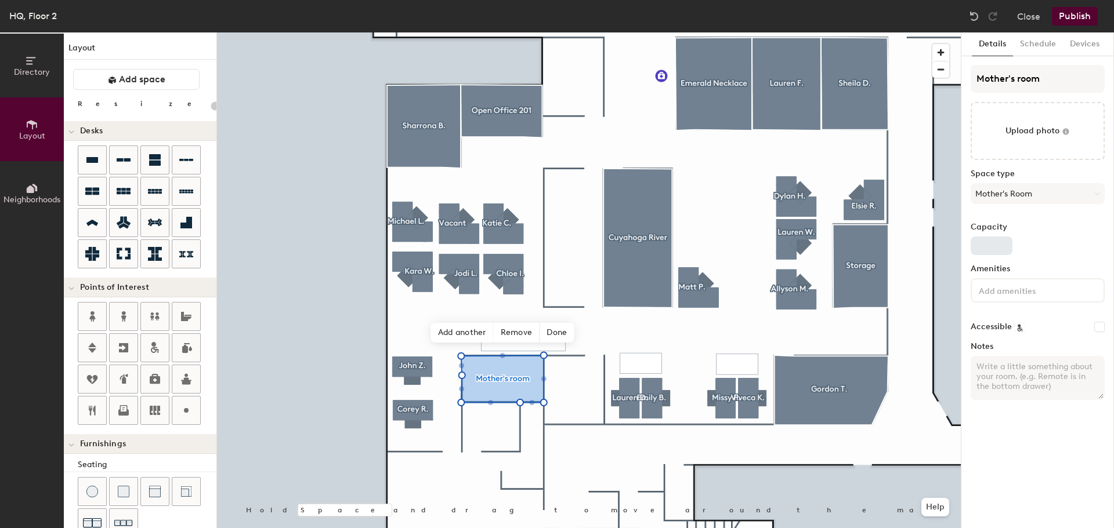
type input "20"
click at [999, 244] on input "Capacity" at bounding box center [991, 246] width 42 height 19
type input "1"
type input "20"
type input "1"
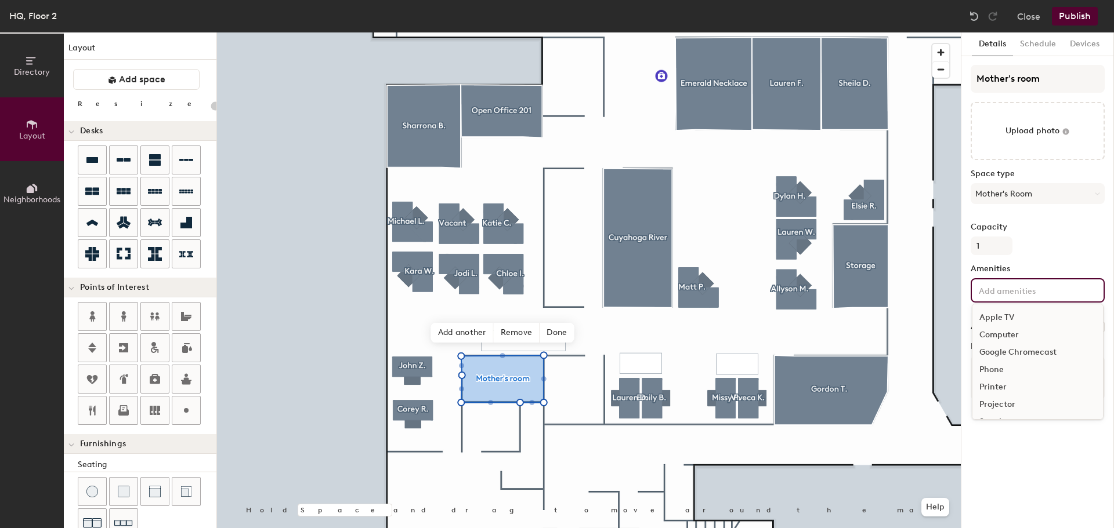
click at [1070, 288] on input at bounding box center [1028, 290] width 104 height 14
click at [1063, 239] on div "Capacity 1" at bounding box center [1037, 239] width 134 height 32
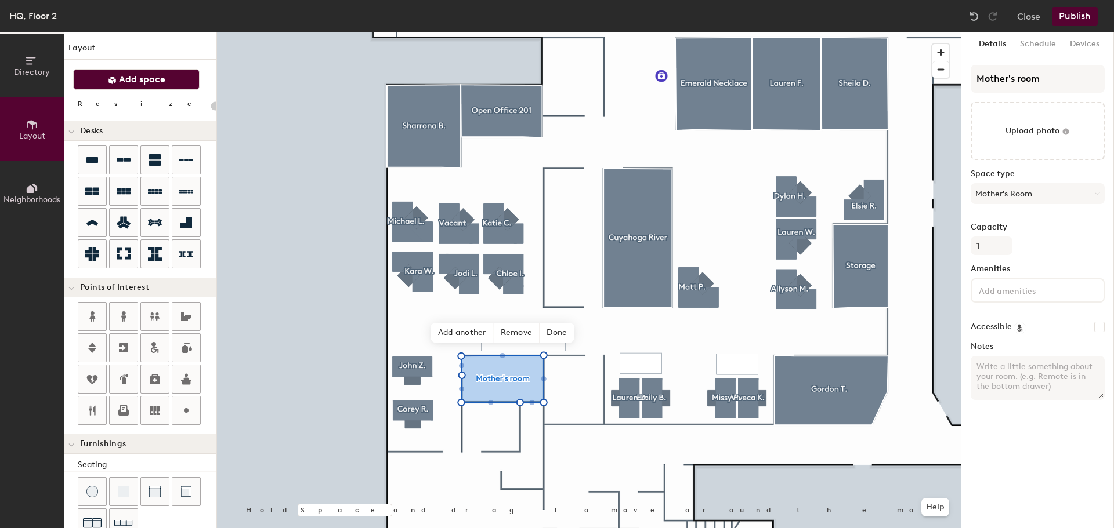
click at [136, 79] on span "Add space" at bounding box center [142, 80] width 46 height 12
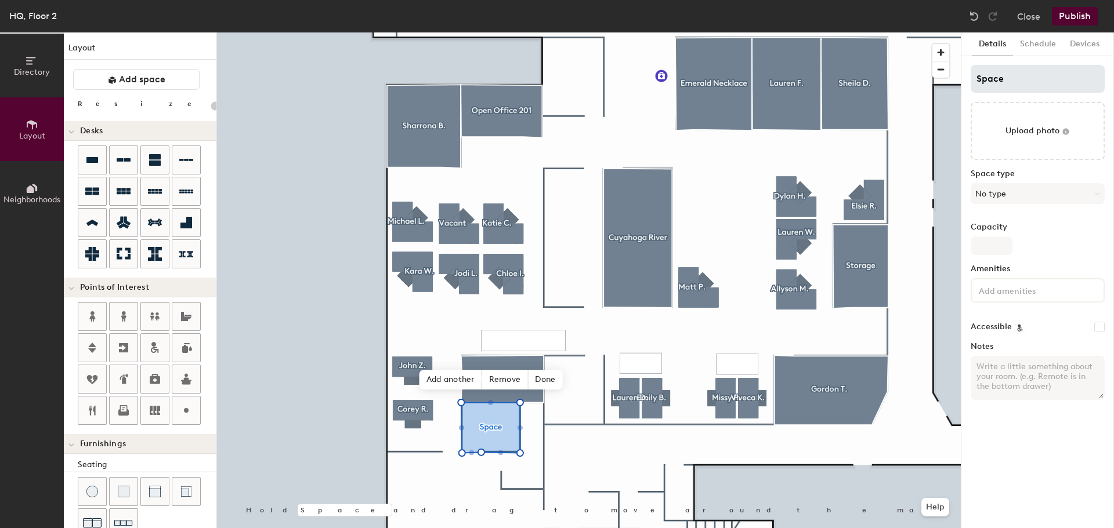
drag, startPoint x: 1039, startPoint y: 64, endPoint x: 1041, endPoint y: 78, distance: 14.1
click at [1039, 65] on div "Details Schedule Devices Space Upload photo Space type No type Capacity Ameniti…" at bounding box center [1037, 280] width 153 height 496
type input "20"
click at [1042, 84] on input "Space" at bounding box center [1037, 79] width 134 height 28
type input "Spac"
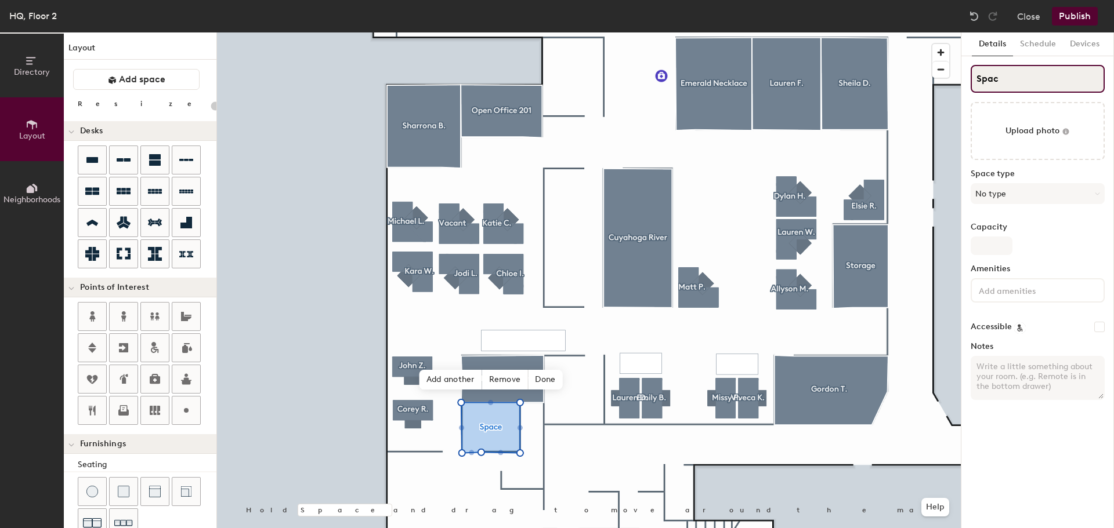
type input "20"
type input "S"
type input "20"
type input "S"
type input "20"
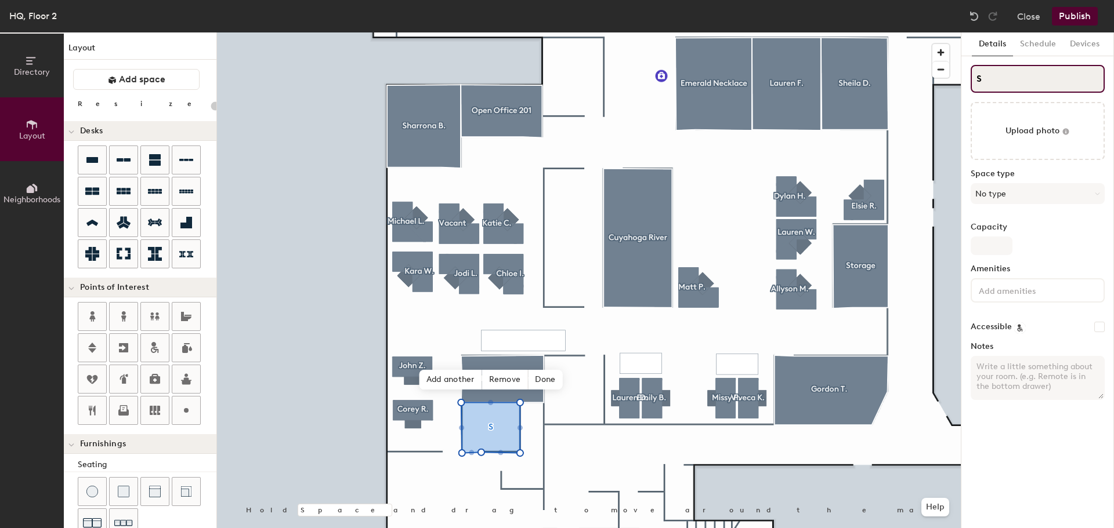
type input "SR"
type input "20"
type input "SRe"
type input "20"
type input "SRes"
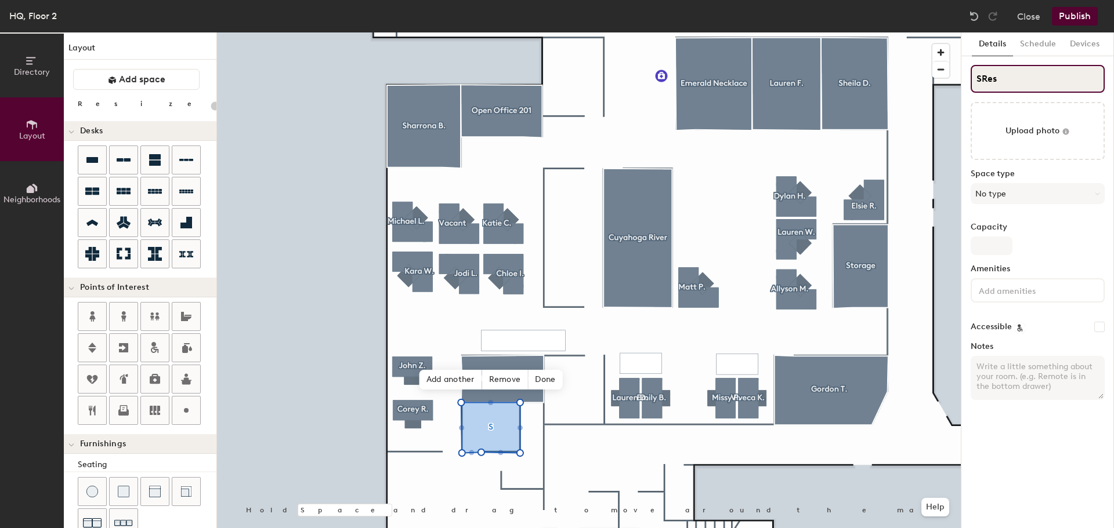
type input "20"
type input "SRest"
type input "20"
type input "SRestroo"
type input "20"
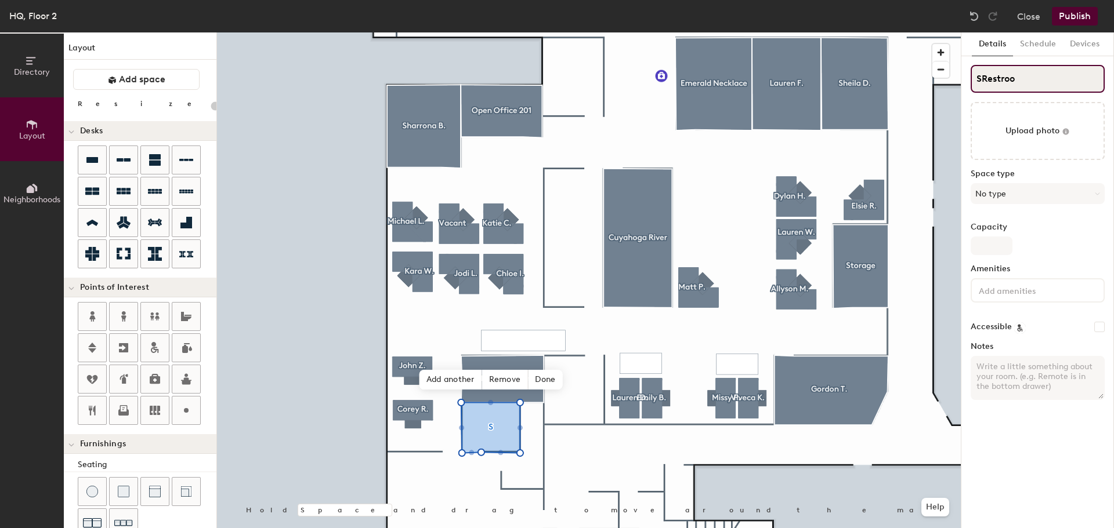
type input "SRestroom"
type input "20"
click at [982, 78] on input "SRestroom" at bounding box center [1037, 79] width 134 height 28
type input "Restroom"
type input "20"
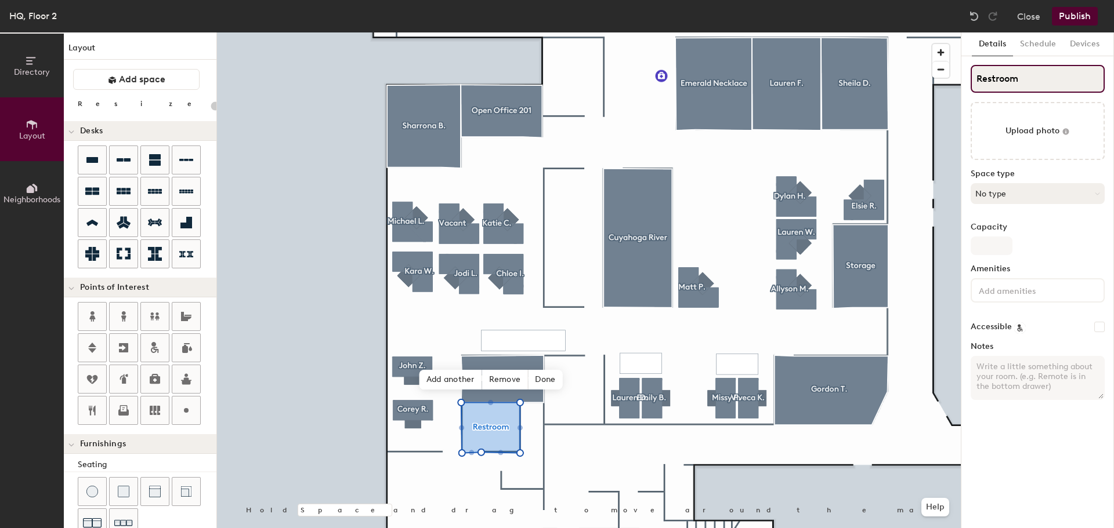
type input "Restroom"
click at [1023, 190] on button "No type" at bounding box center [1037, 193] width 134 height 21
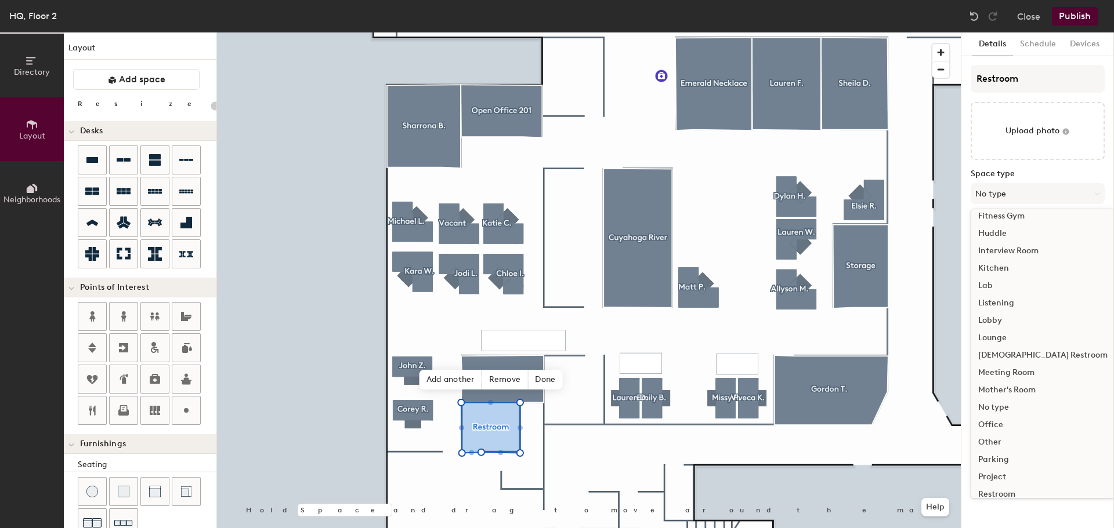
scroll to position [260, 0]
click at [1019, 395] on div "Restroom" at bounding box center [1042, 397] width 143 height 17
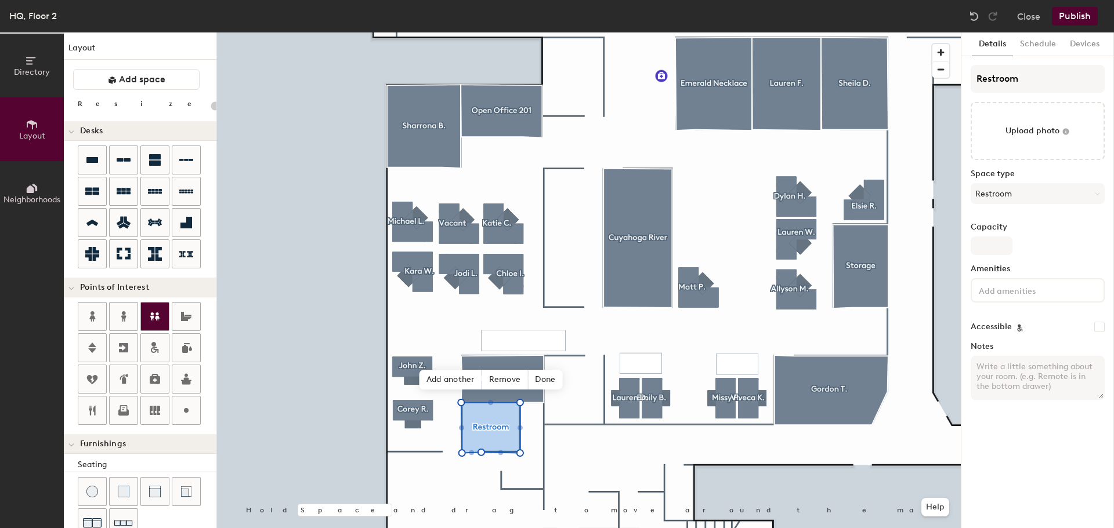
click at [161, 328] on div at bounding box center [155, 317] width 28 height 28
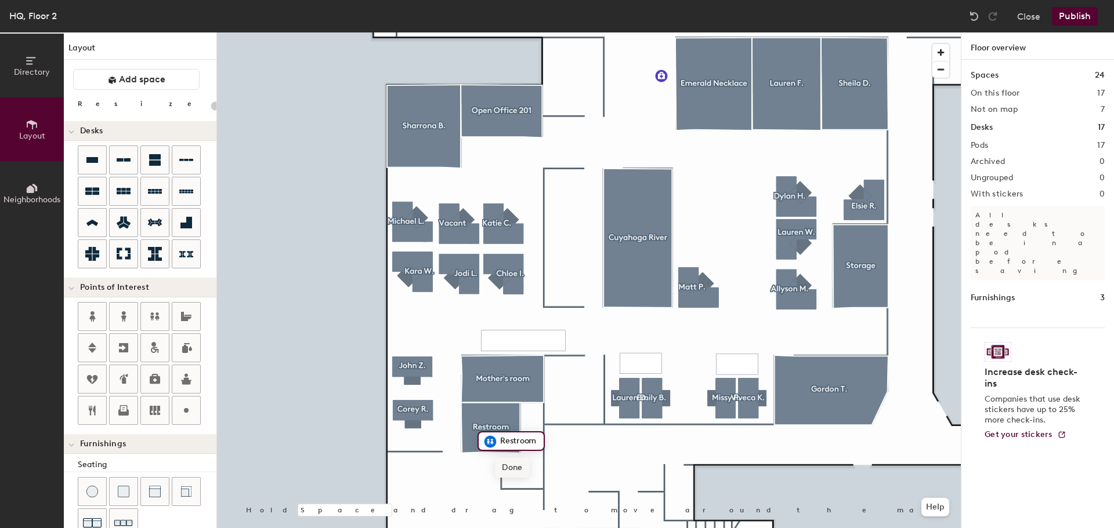
click at [520, 463] on span "Done" at bounding box center [512, 468] width 34 height 20
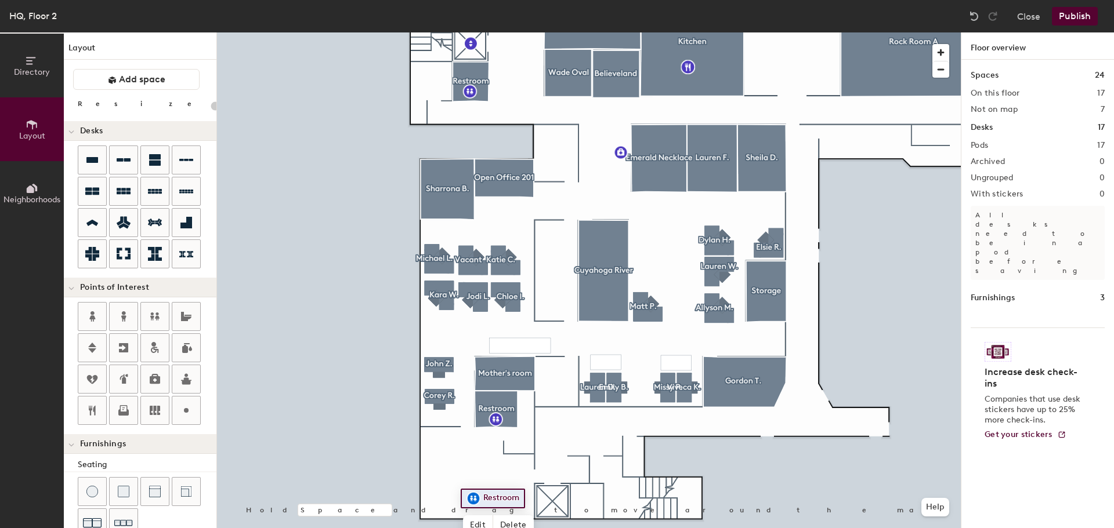
click at [716, 528] on html "Skip navigation Schedule Office People Analytics Visits Deliveries Services Man…" at bounding box center [557, 264] width 1114 height 528
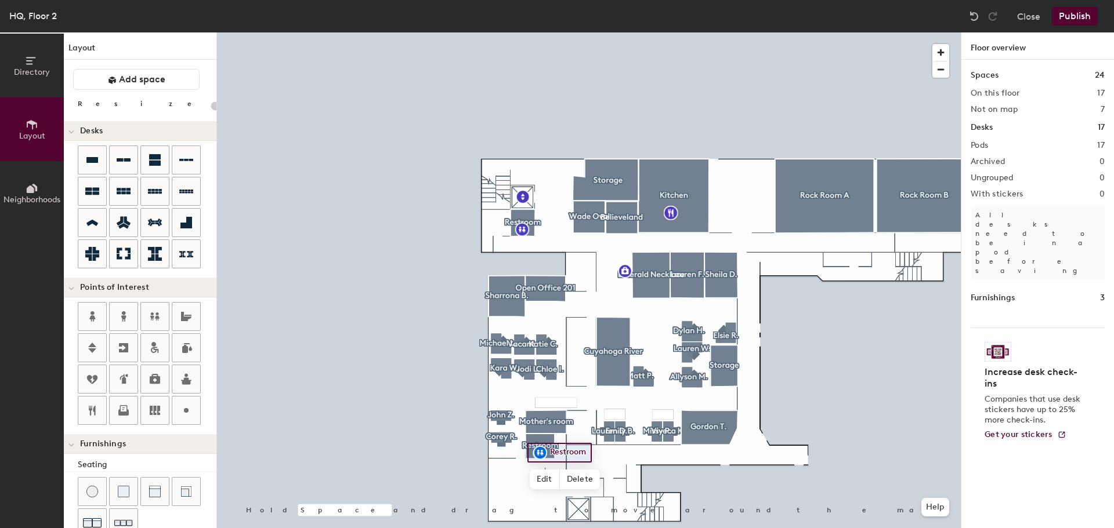
click at [797, 32] on div at bounding box center [589, 32] width 744 height 0
click at [1075, 13] on button "Publish" at bounding box center [1075, 16] width 46 height 19
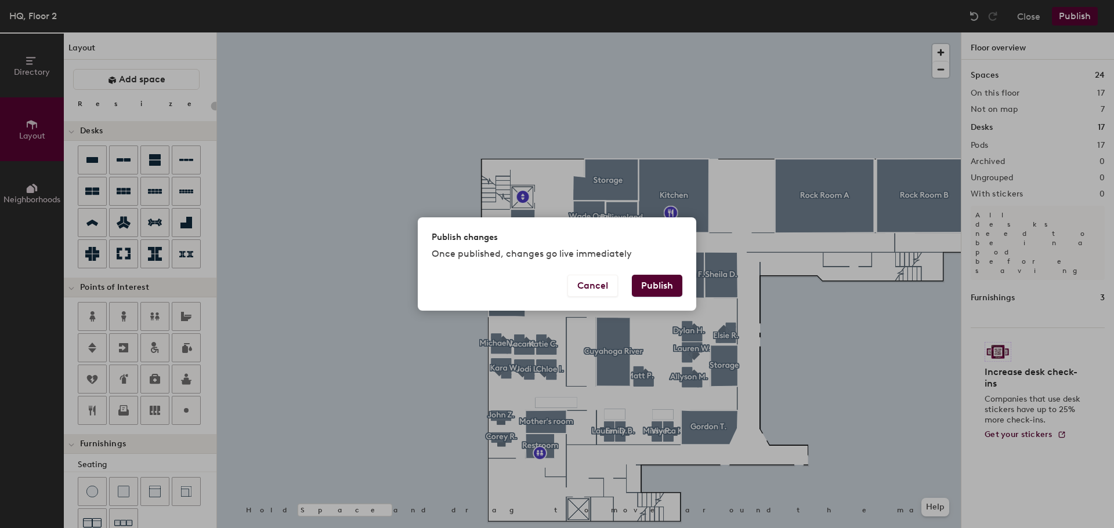
click at [644, 283] on button "Publish" at bounding box center [657, 286] width 50 height 22
type input "20"
